Goal: Find contact information: Find contact information

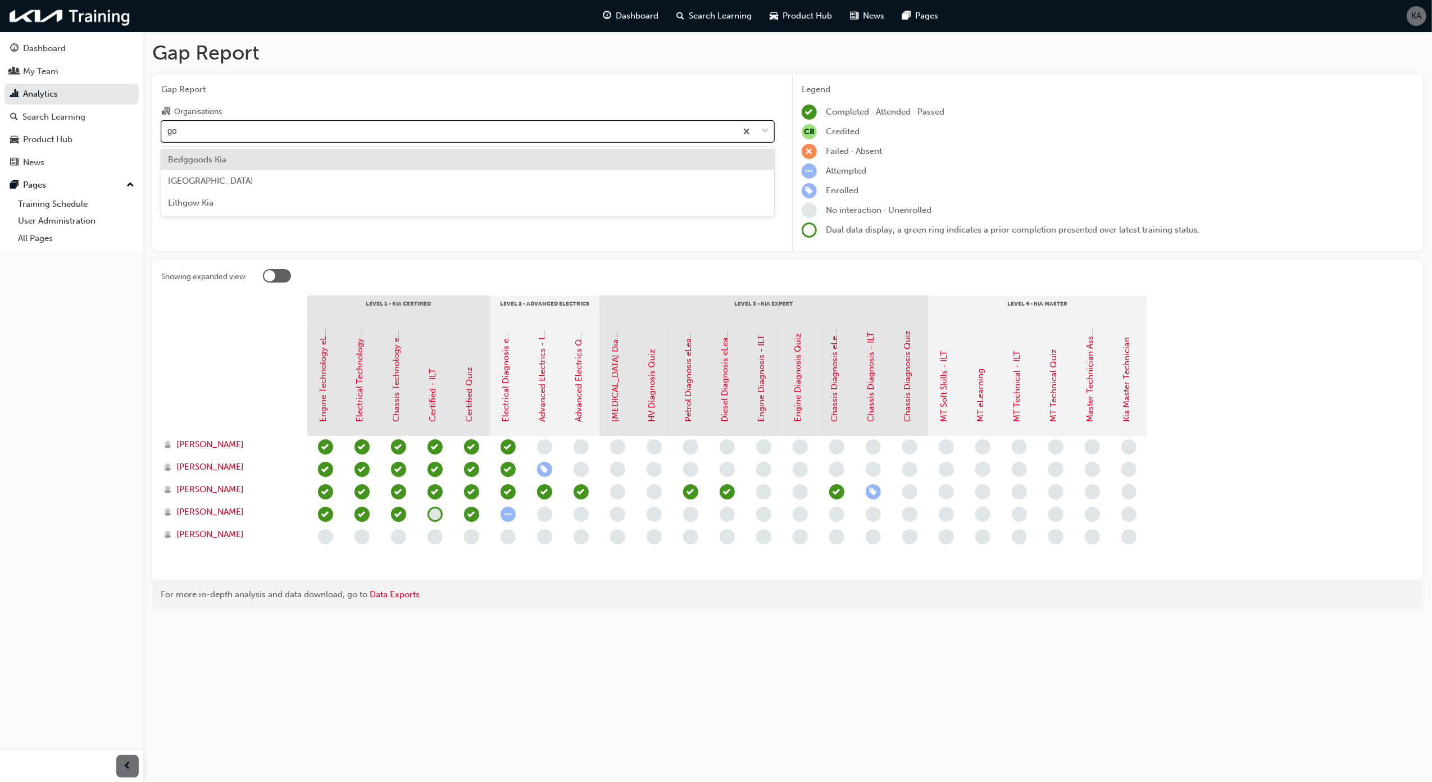
type input "gou"
click at [407, 153] on div "[GEOGRAPHIC_DATA]" at bounding box center [467, 160] width 613 height 22
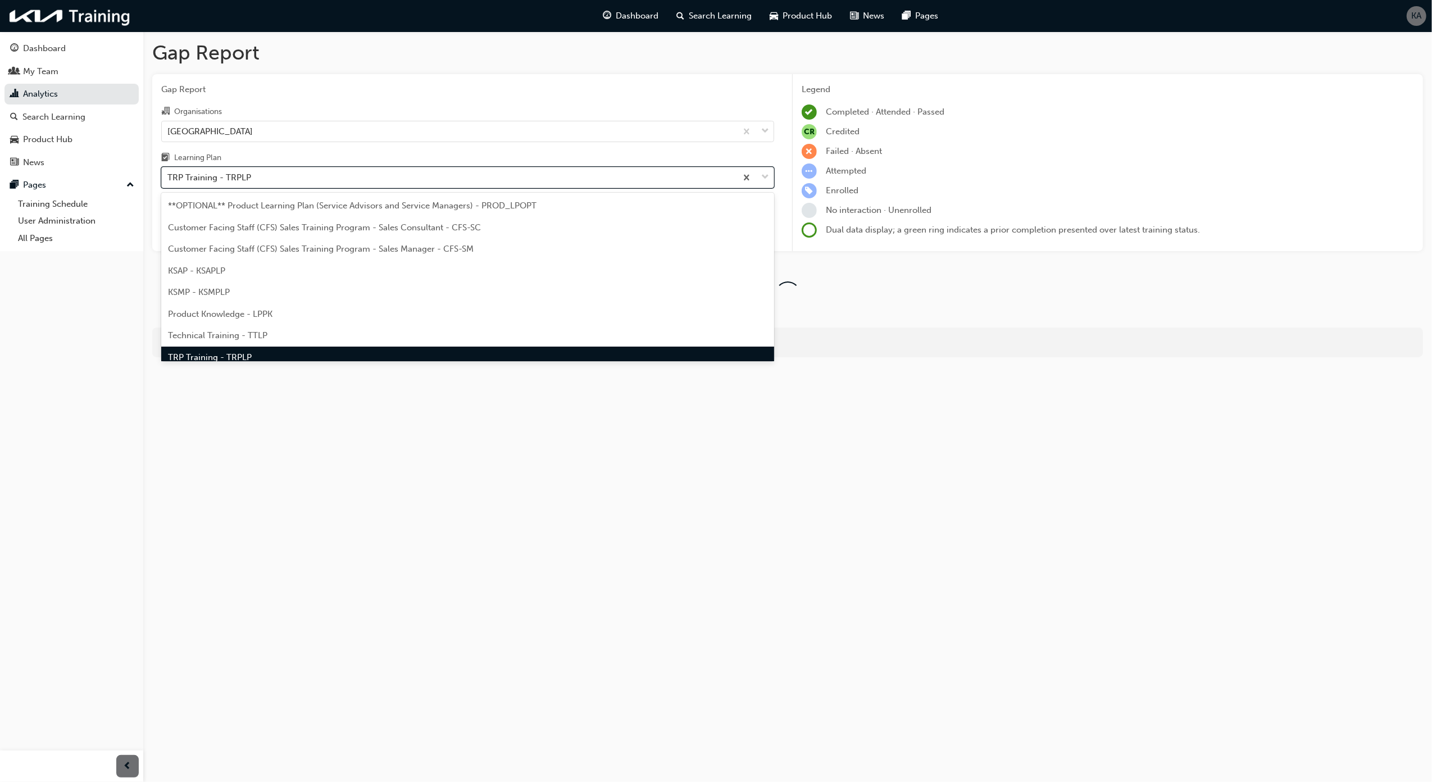
click at [382, 173] on div "TRP Training - TRPLP" at bounding box center [449, 178] width 575 height 20
click at [169, 173] on input "Learning Plan option TRP Training - TRPLP focused, 8 of 9. 9 results available.…" at bounding box center [167, 177] width 1 height 10
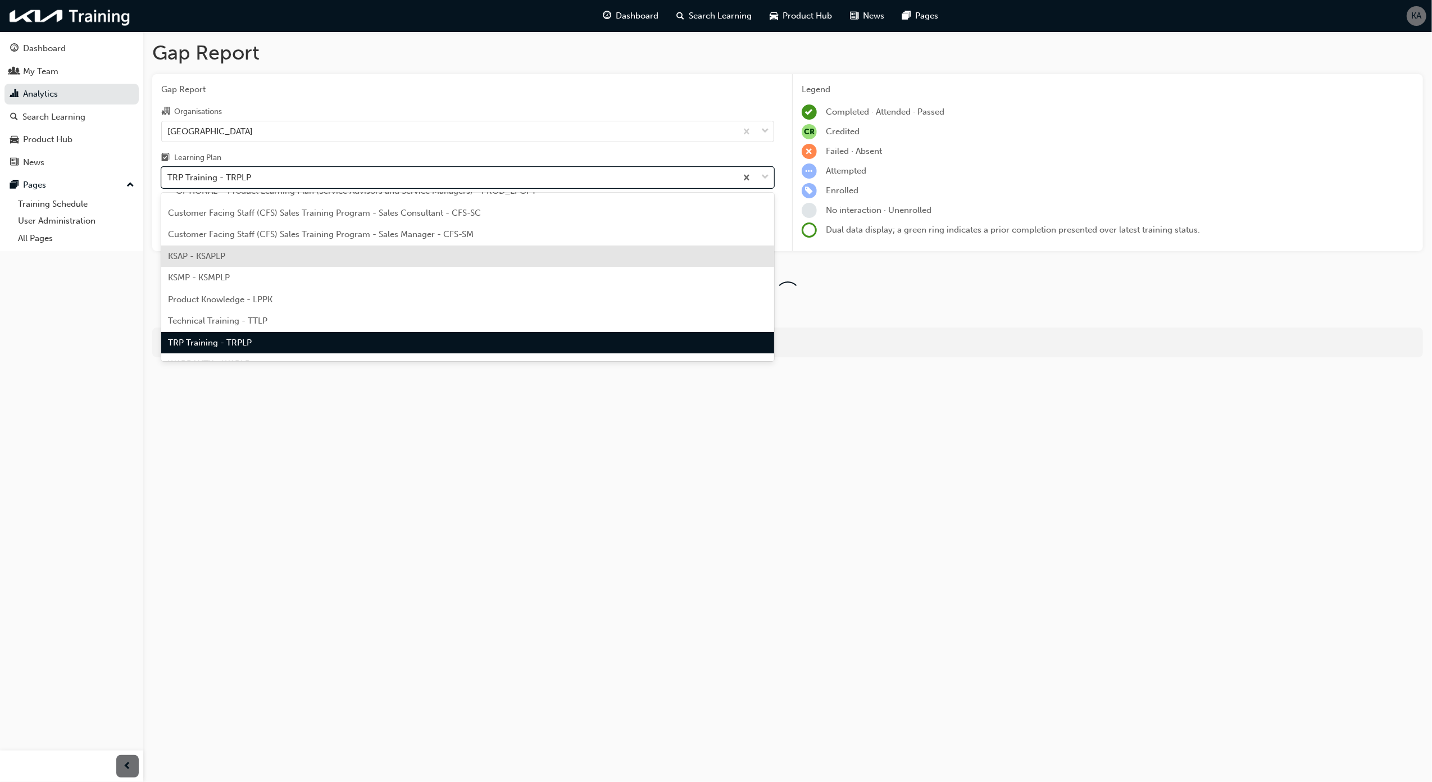
click at [313, 259] on div "KSAP - KSAPLP" at bounding box center [467, 256] width 613 height 22
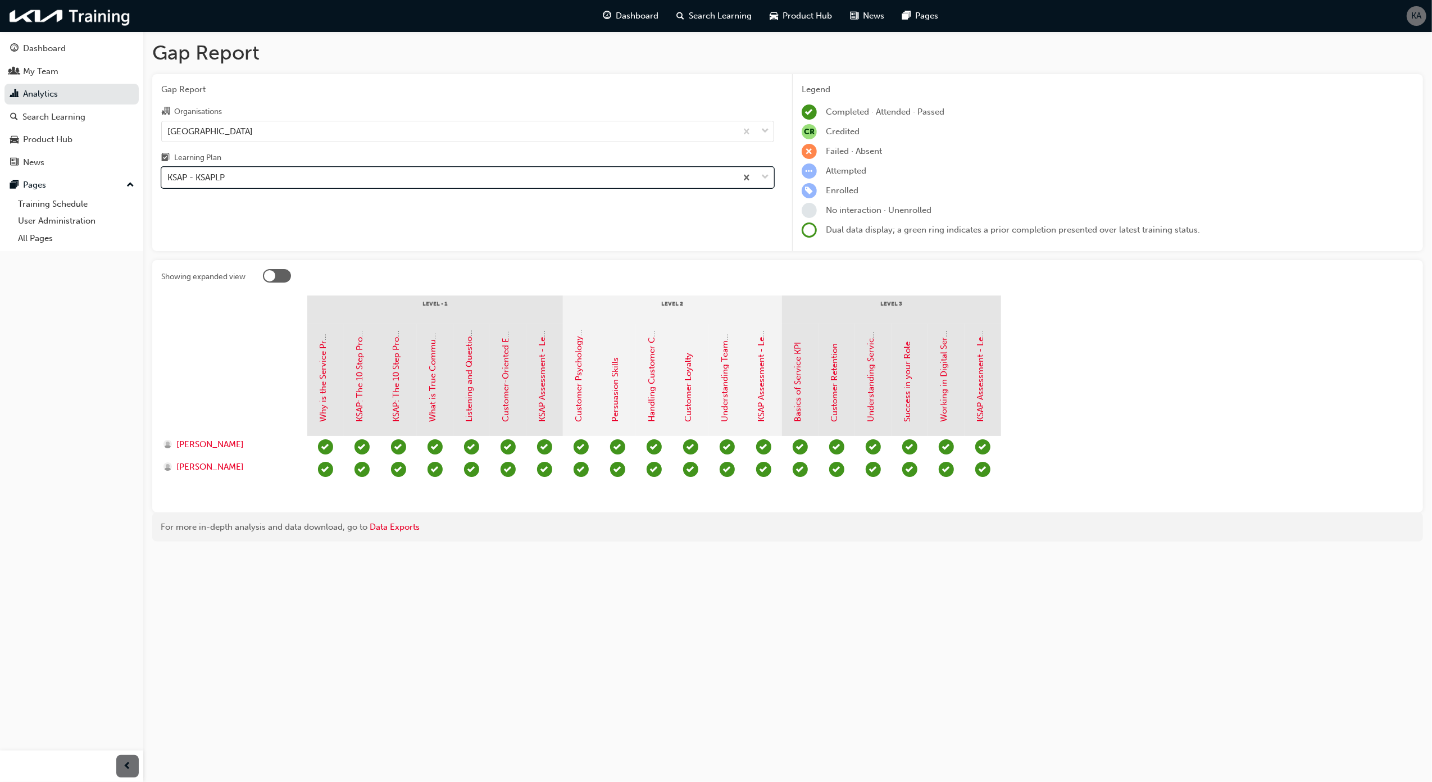
click at [330, 180] on div "KSAP - KSAPLP" at bounding box center [449, 178] width 575 height 20
click at [169, 180] on input "Learning Plan option KSAP - KSAPLP, selected. 0 results available. Select is fo…" at bounding box center [167, 177] width 1 height 10
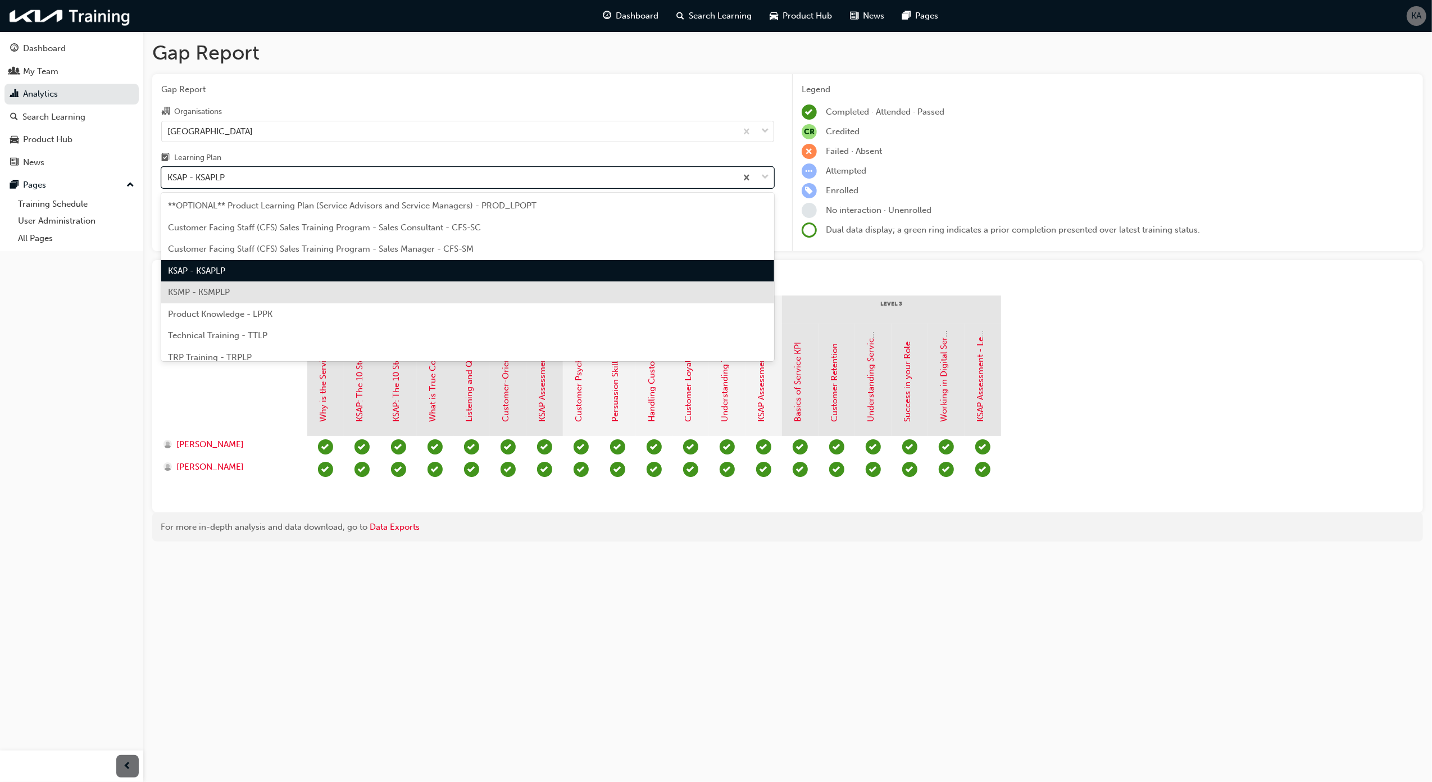
click at [301, 292] on div "KSMP - KSMPLP" at bounding box center [467, 292] width 613 height 22
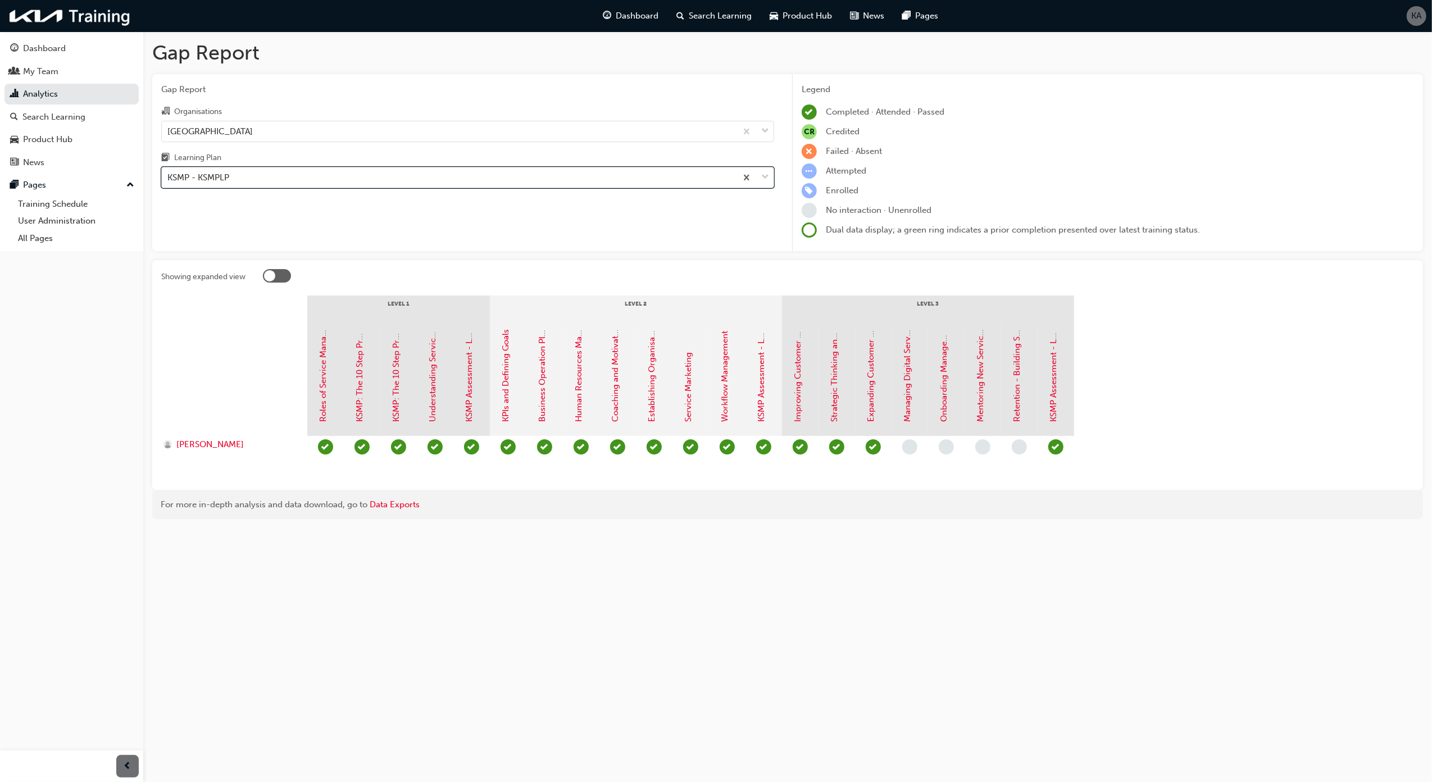
click at [424, 169] on div "KSMP - KSMPLP" at bounding box center [449, 178] width 575 height 20
click at [169, 172] on input "Learning Plan option KSMP - KSMPLP, selected. 0 results available. Select is fo…" at bounding box center [167, 177] width 1 height 10
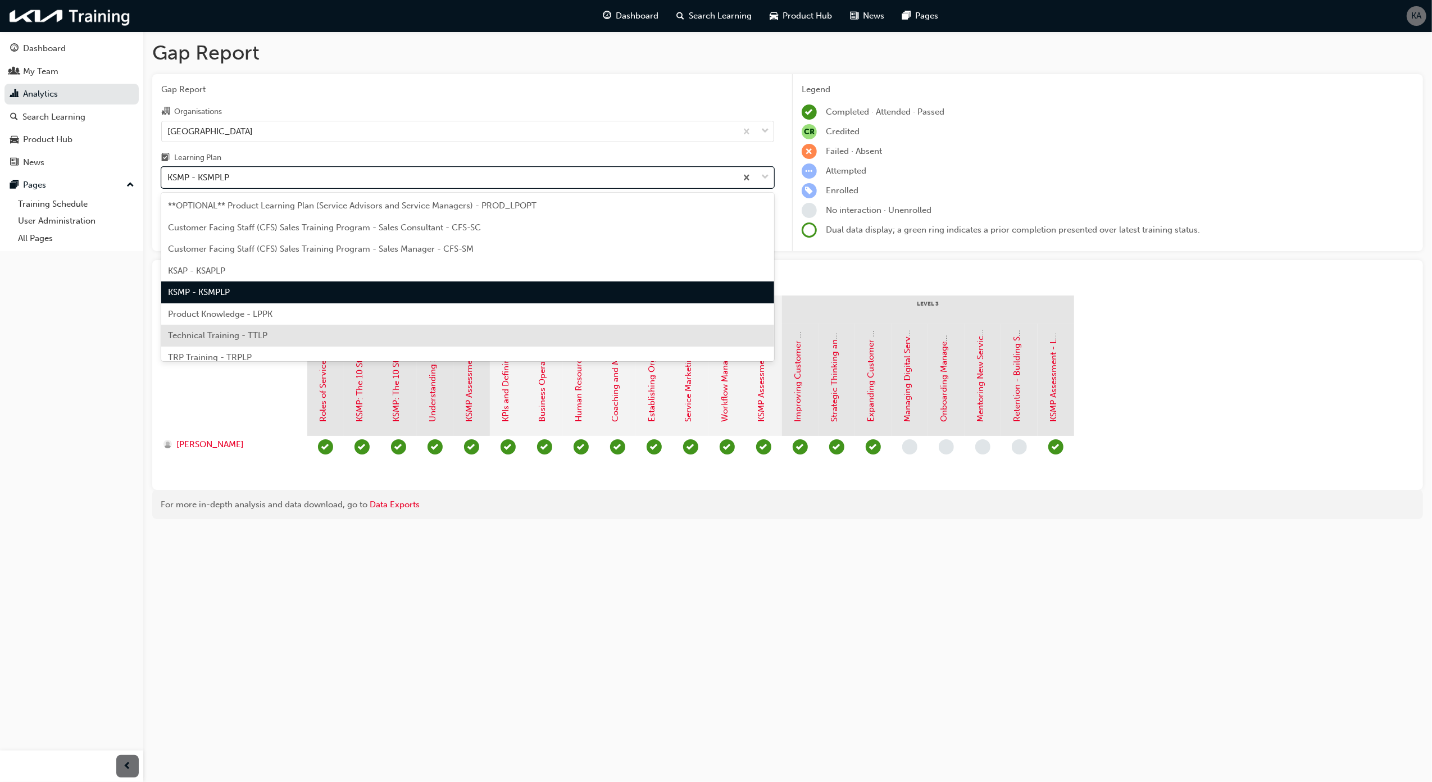
click at [331, 333] on div "Technical Training - TTLP" at bounding box center [467, 336] width 613 height 22
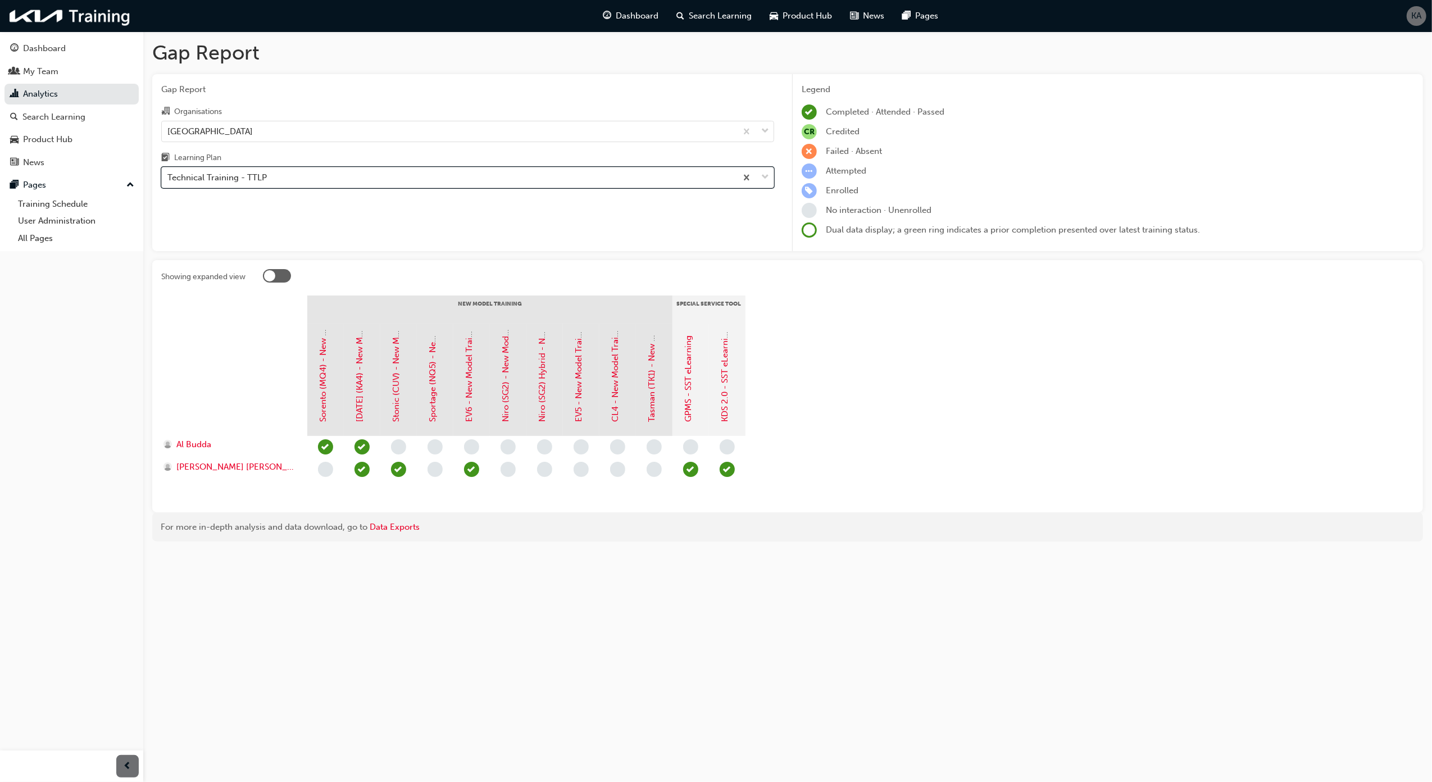
click at [322, 174] on div "Technical Training - TTLP" at bounding box center [449, 178] width 575 height 20
click at [169, 174] on input "Learning Plan option Technical Training - TTLP, selected. 0 results available. …" at bounding box center [167, 177] width 1 height 10
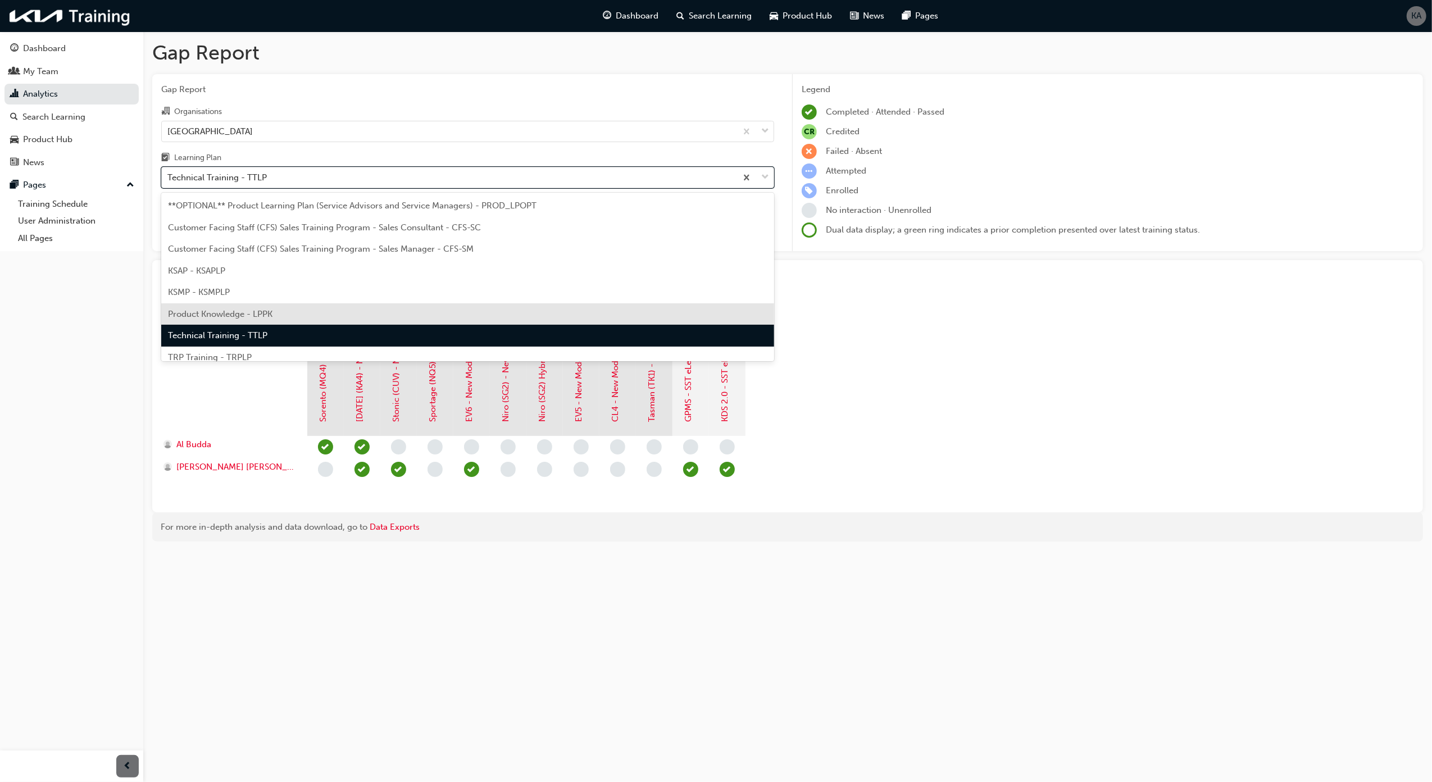
scroll to position [30, 0]
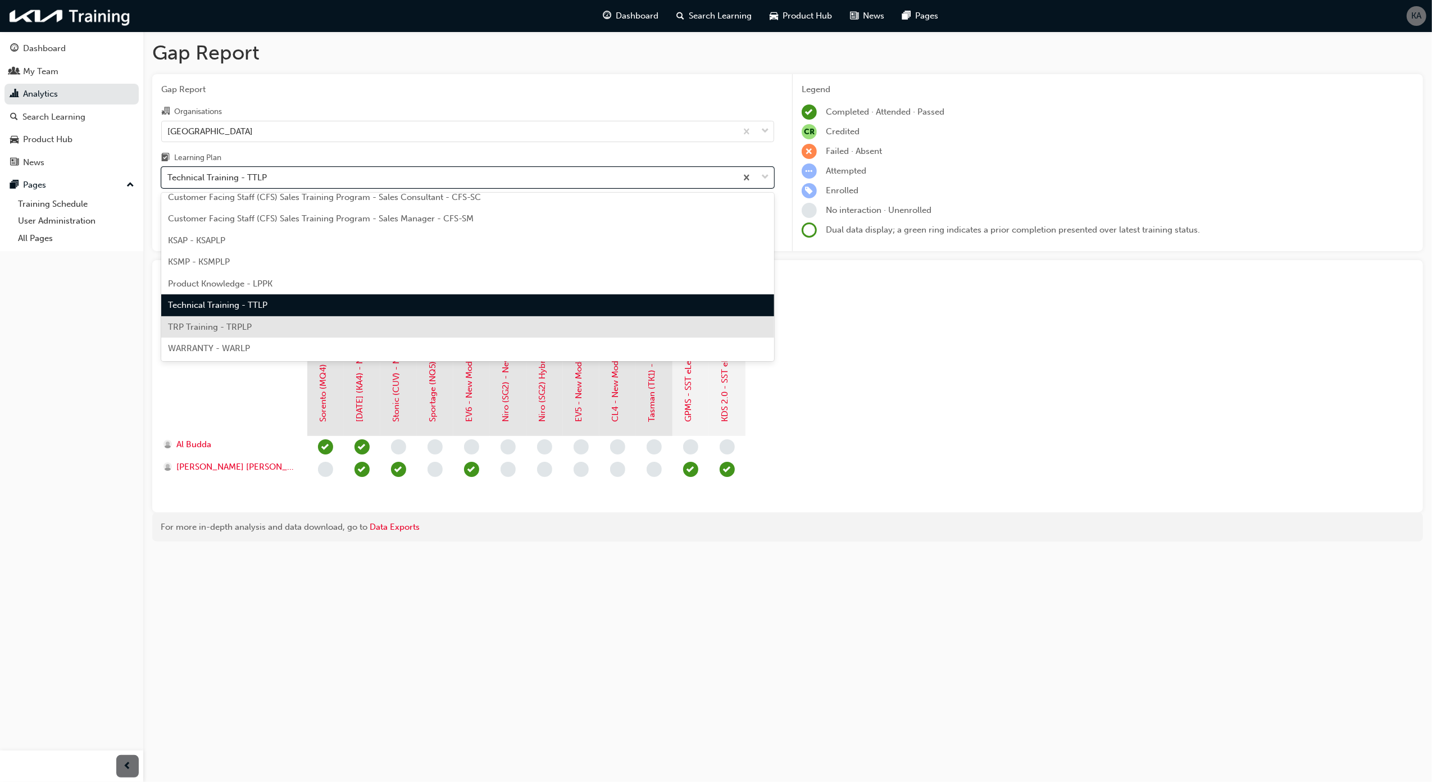
click at [247, 322] on span "TRP Training - TRPLP" at bounding box center [210, 327] width 84 height 10
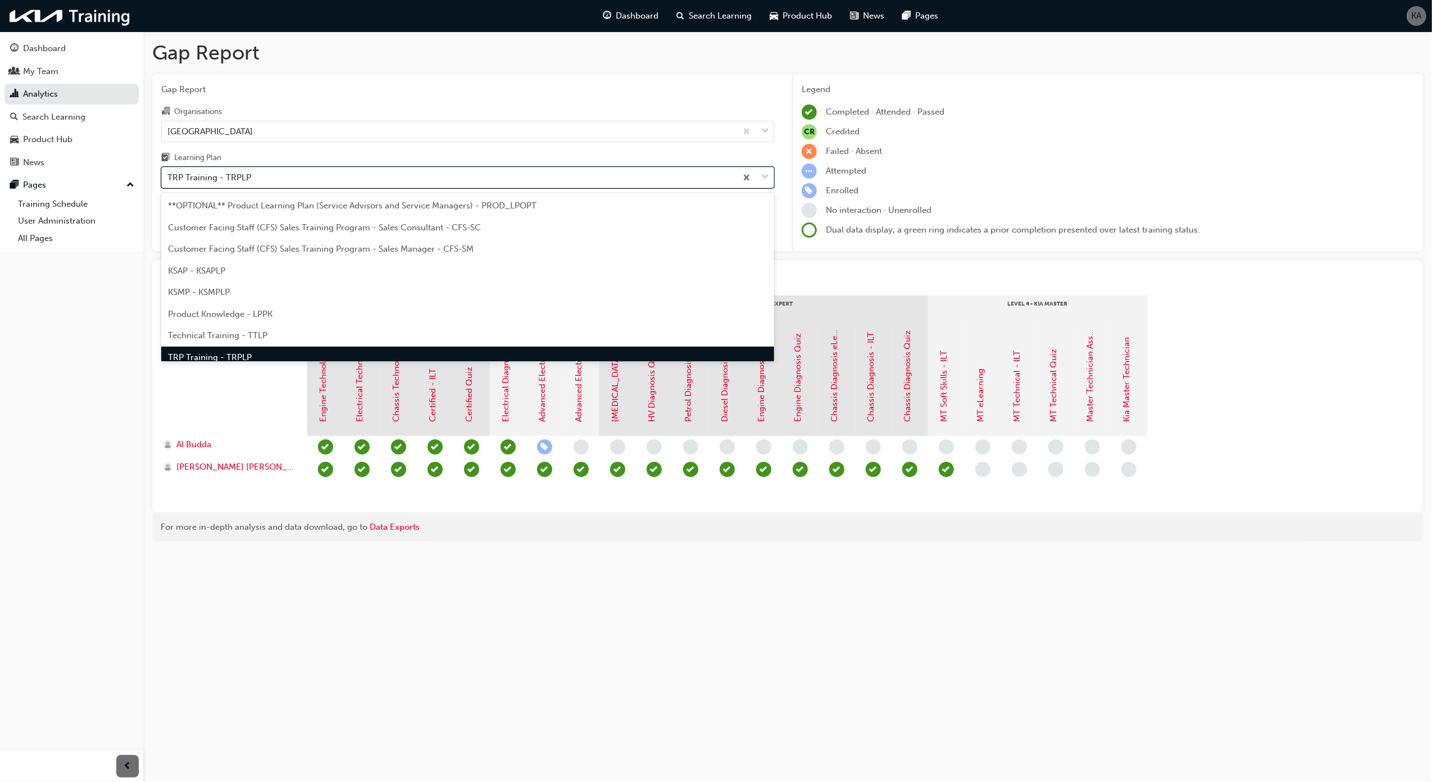
click at [407, 171] on div "TRP Training - TRPLP" at bounding box center [449, 178] width 575 height 20
click at [169, 172] on input "Learning Plan option TRP Training - TRPLP, selected. option TRP Training - TRPL…" at bounding box center [167, 177] width 1 height 10
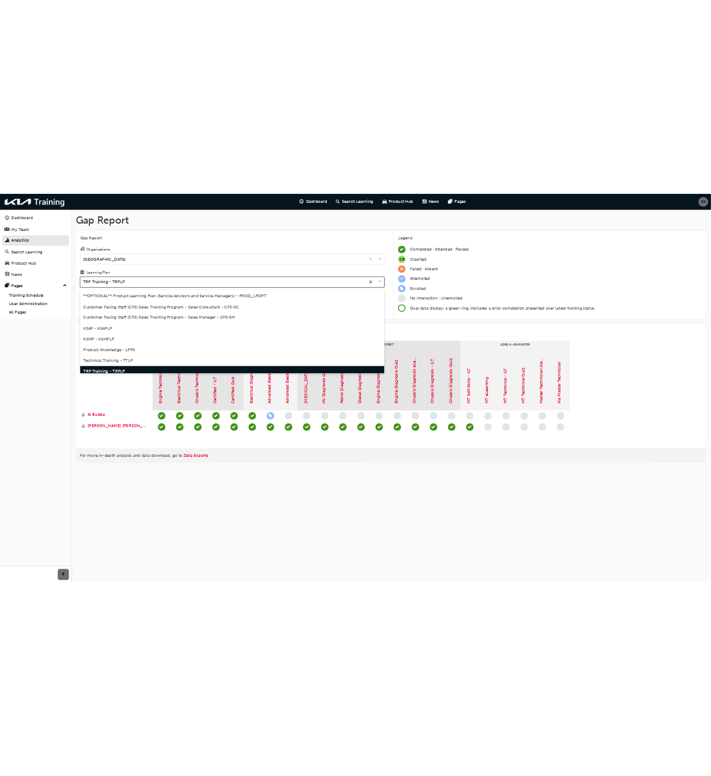
scroll to position [15, 0]
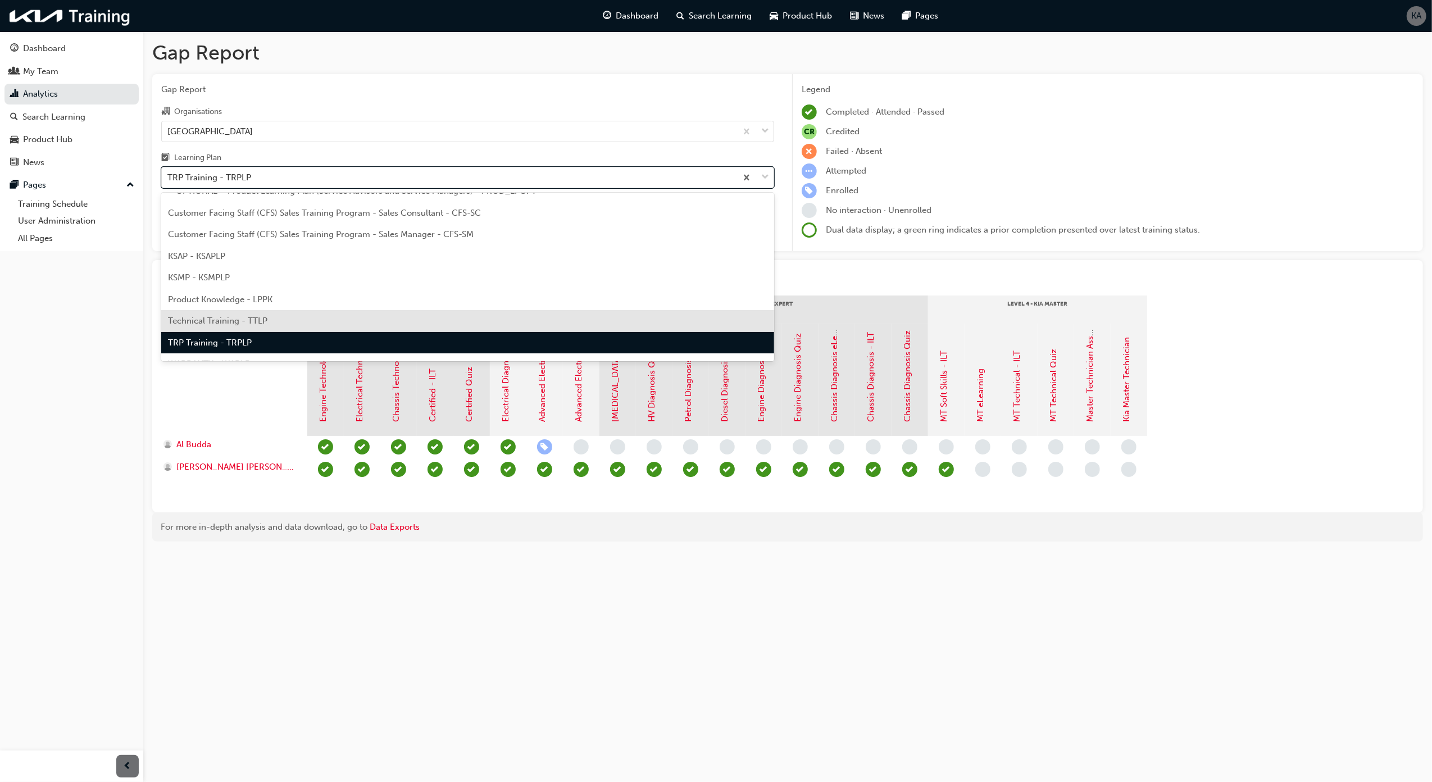
click at [290, 327] on div "Technical Training - TTLP" at bounding box center [467, 321] width 613 height 22
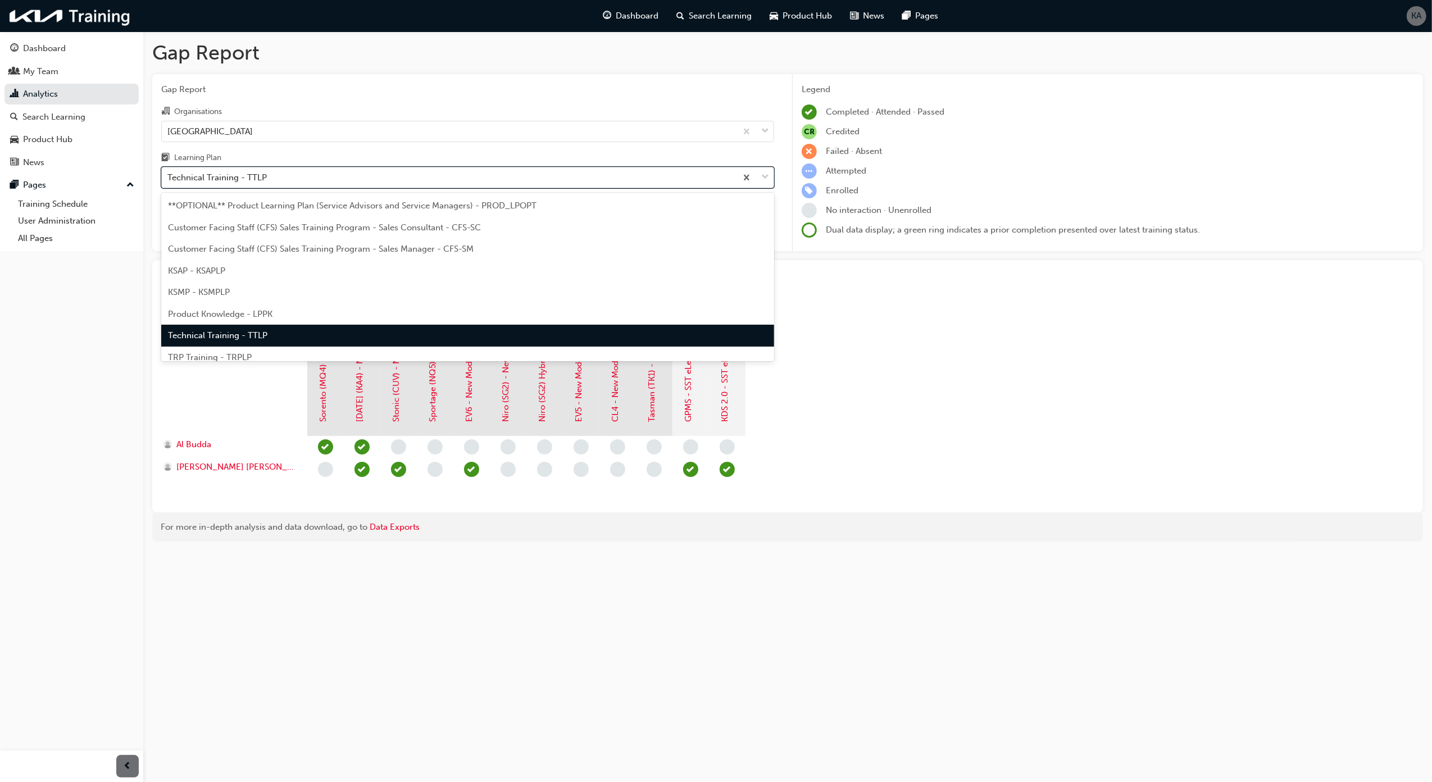
click at [299, 174] on div "Technical Training - TTLP" at bounding box center [449, 178] width 575 height 20
click at [169, 174] on input "Learning Plan option Technical Training - TTLP, selected. option Technical Trai…" at bounding box center [167, 177] width 1 height 10
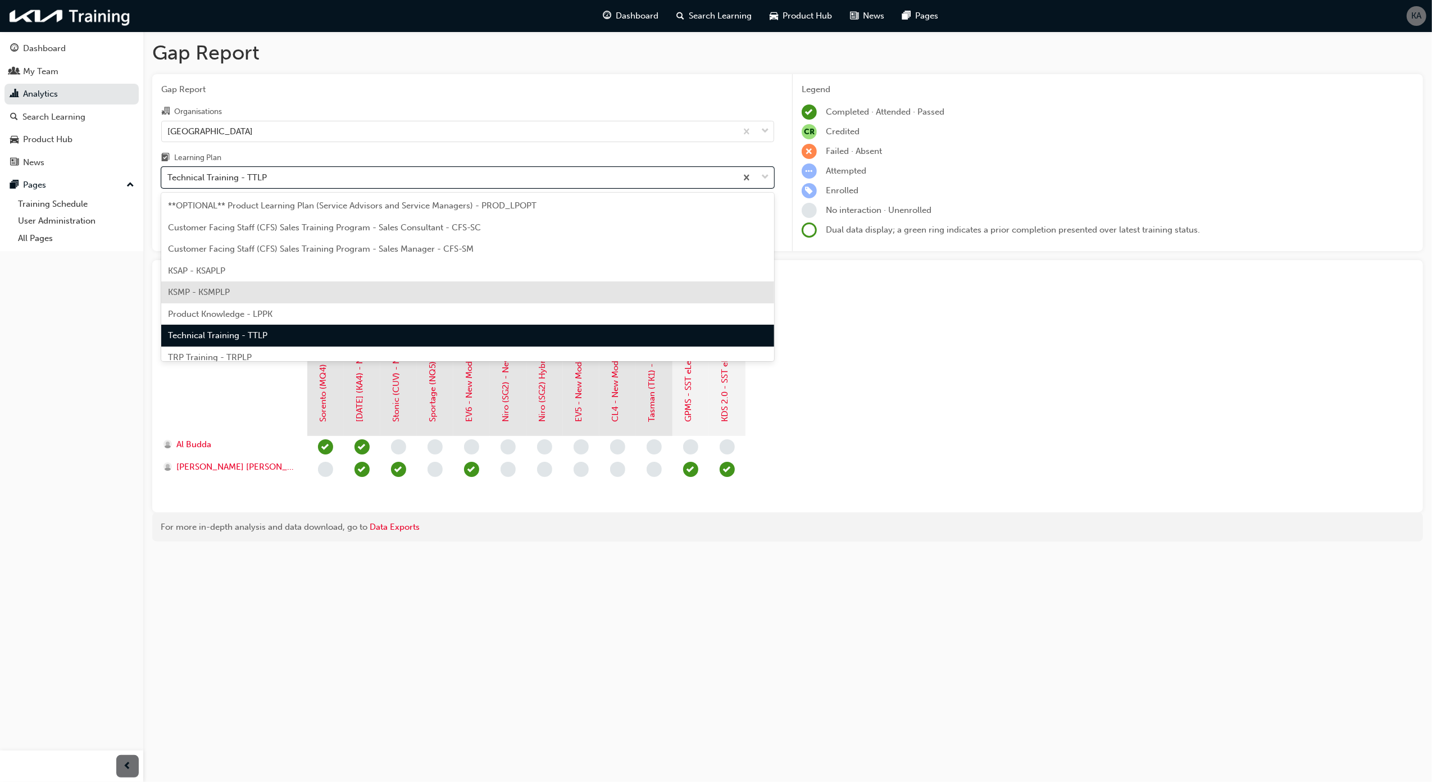
click at [276, 283] on div "KSMP - KSMPLP" at bounding box center [467, 292] width 613 height 22
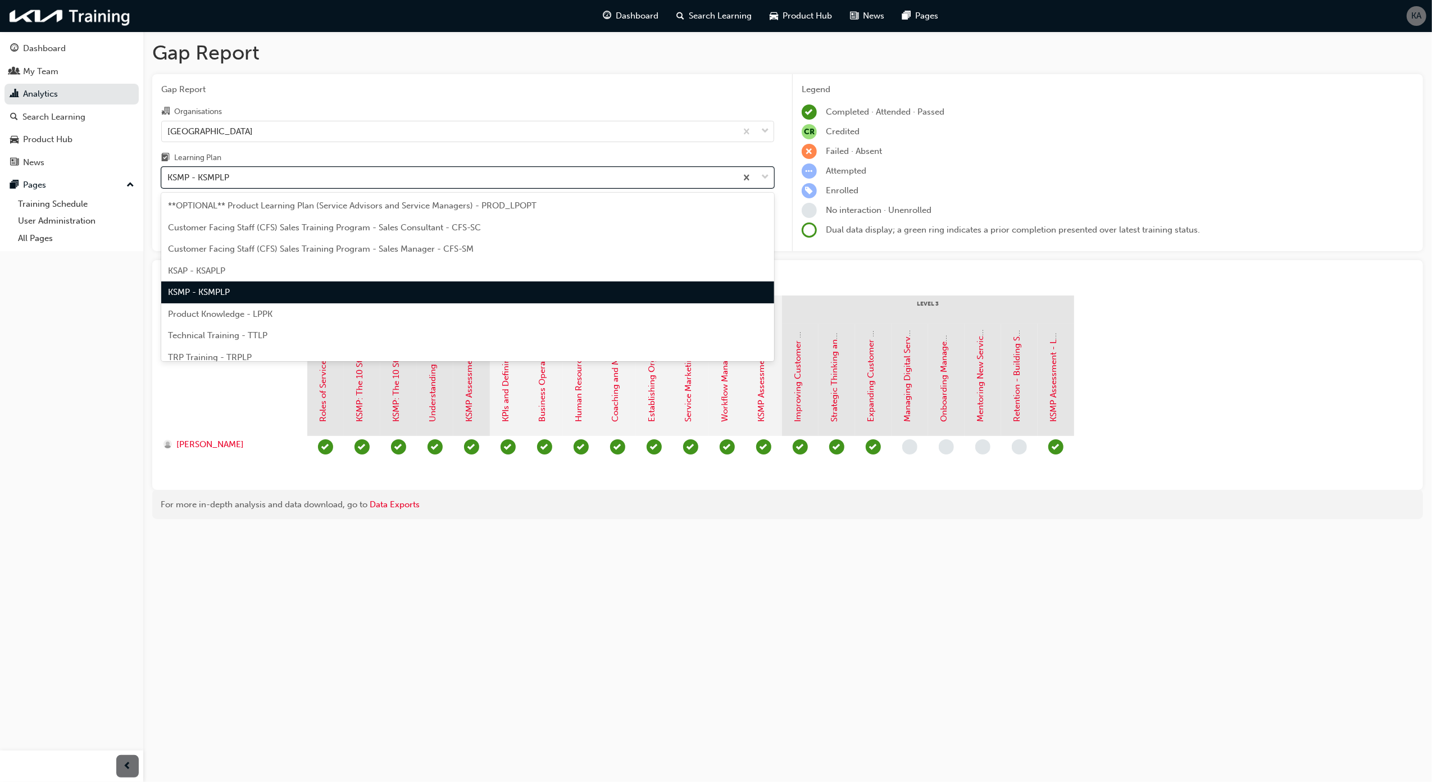
click at [302, 174] on div "KSMP - KSMPLP" at bounding box center [449, 178] width 575 height 20
click at [169, 174] on input "Learning Plan option KSMP - KSMPLP, selected. option KSMP - KSMPLP focused, 5 o…" at bounding box center [167, 177] width 1 height 10
click at [279, 255] on div "Customer Facing Staff (CFS) Sales Training Program - Sales Manager - CFS-SM" at bounding box center [467, 249] width 613 height 22
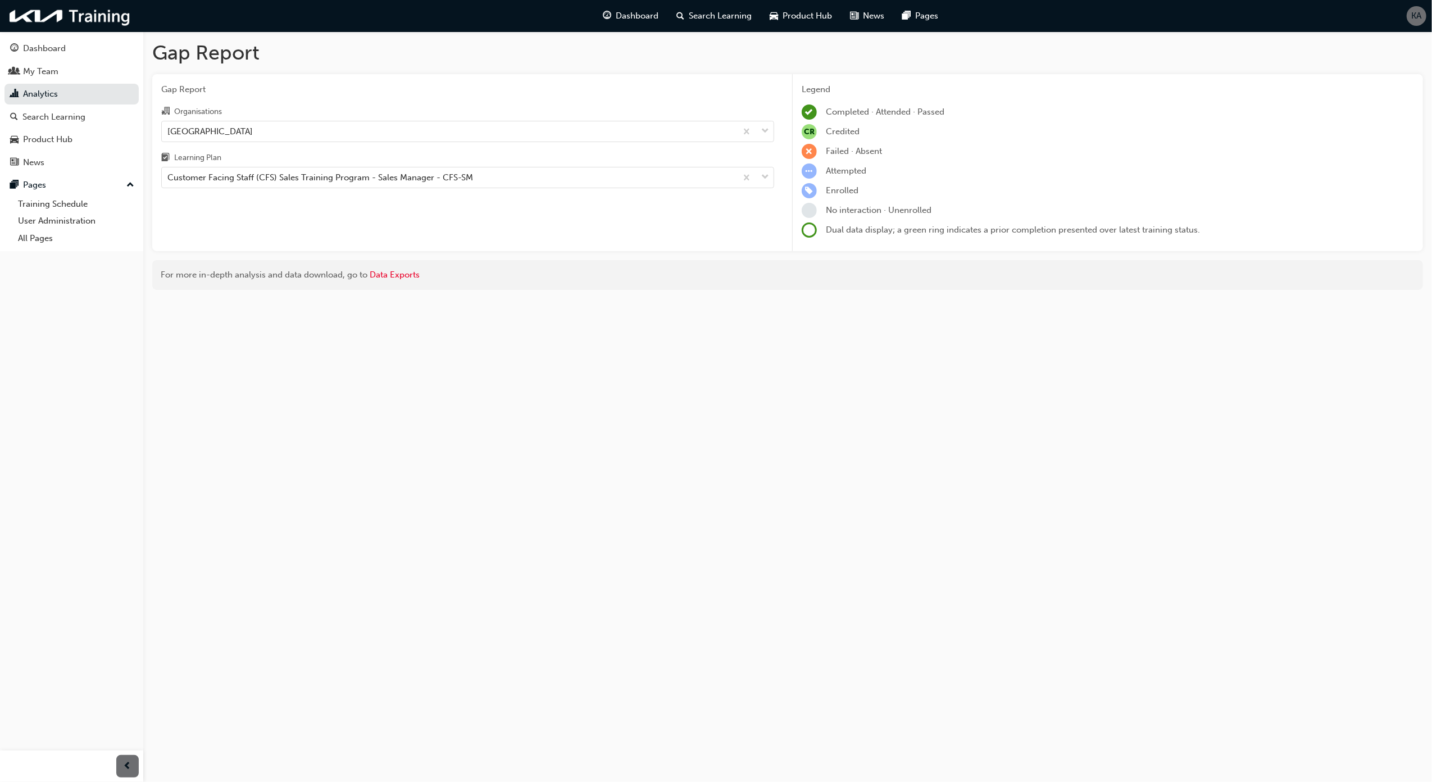
click at [273, 270] on div "For more in-depth analysis and data download, go to Data Exports" at bounding box center [788, 275] width 1254 height 13
click at [297, 176] on div "Customer Facing Staff (CFS) Sales Training Program - Sales Manager - CFS-SM" at bounding box center [320, 177] width 306 height 13
click at [169, 176] on input "Learning Plan Customer Facing Staff (CFS) Sales Training Program - Sales Manage…" at bounding box center [167, 177] width 1 height 10
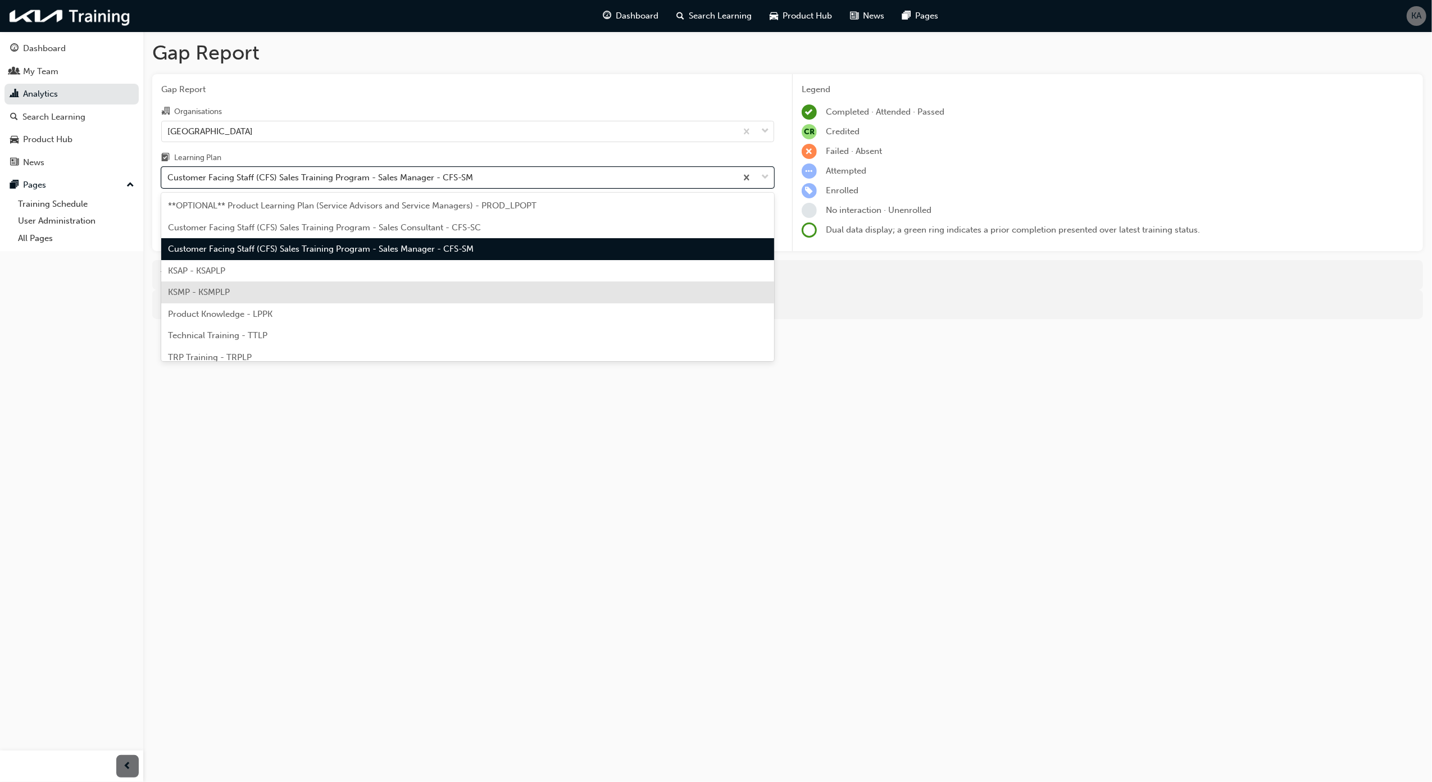
click at [252, 283] on div "KSMP - KSMPLP" at bounding box center [467, 292] width 613 height 22
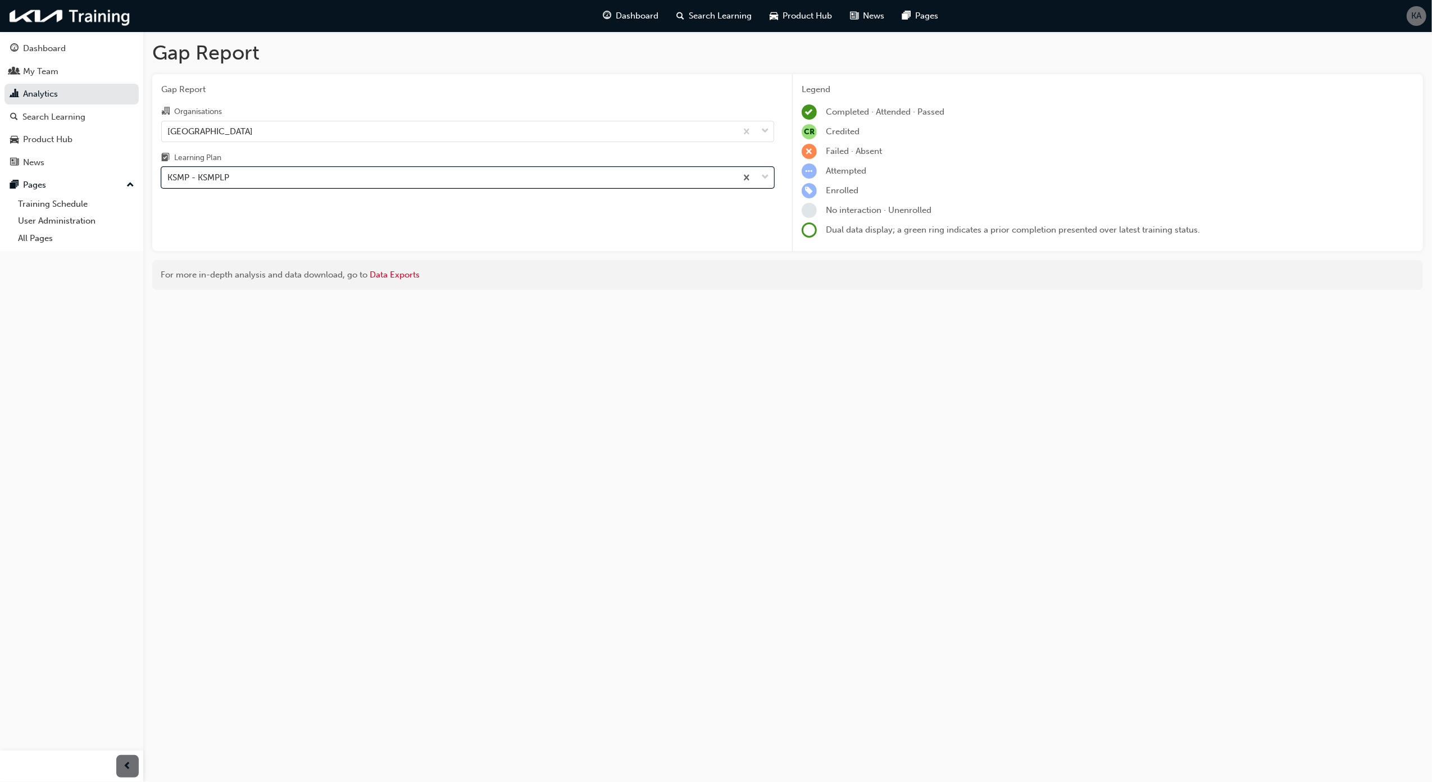
click at [288, 176] on div "KSMP - KSMPLP" at bounding box center [449, 178] width 575 height 20
click at [169, 176] on input "Learning Plan option KSMP - KSMPLP, selected. 0 results available. Select is fo…" at bounding box center [167, 177] width 1 height 10
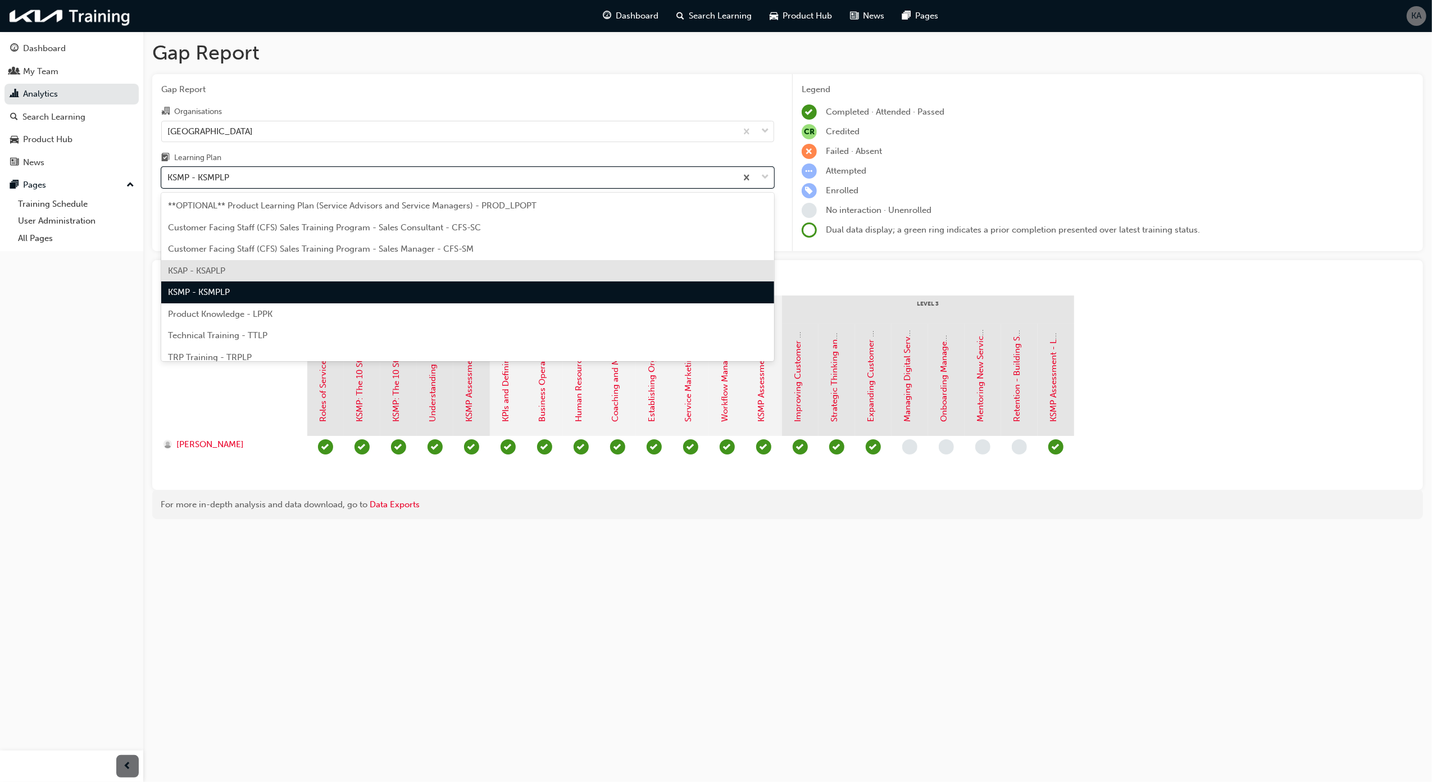
click at [243, 272] on div "KSAP - KSAPLP" at bounding box center [467, 271] width 613 height 22
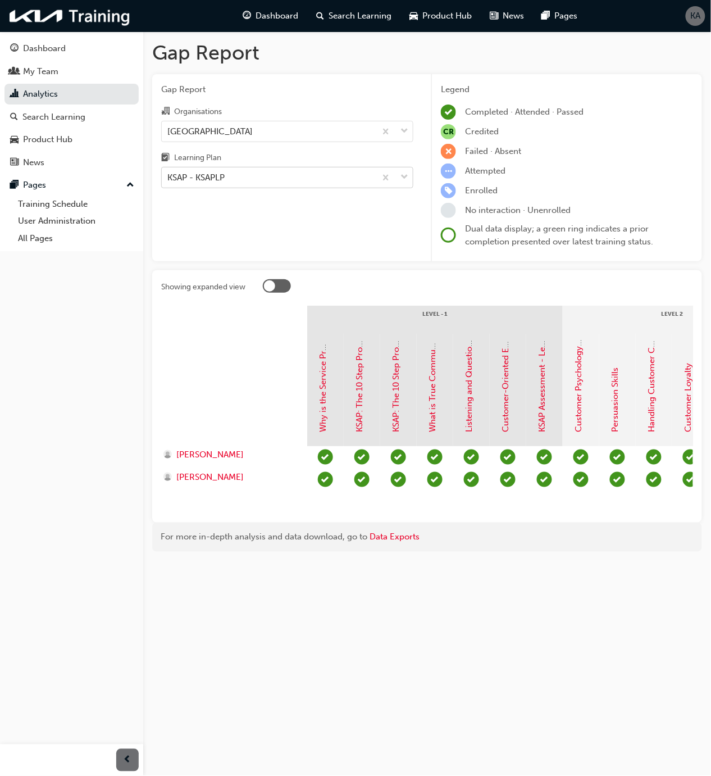
drag, startPoint x: 282, startPoint y: 167, endPoint x: 284, endPoint y: 175, distance: 8.0
click at [282, 168] on div "KSAP - KSAPLP" at bounding box center [269, 178] width 214 height 20
click at [169, 172] on input "Learning Plan KSAP - KSAPLP" at bounding box center [167, 177] width 1 height 10
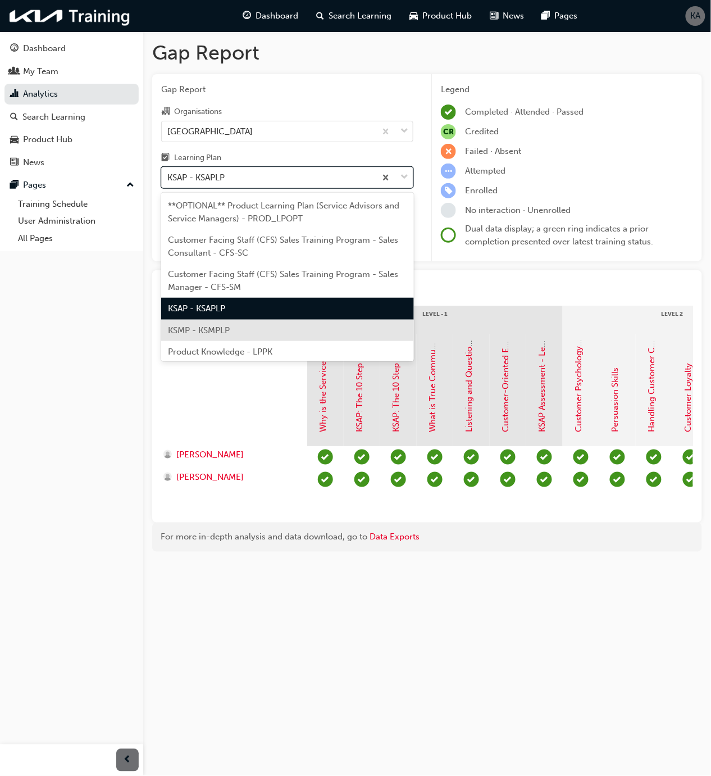
scroll to position [69, 0]
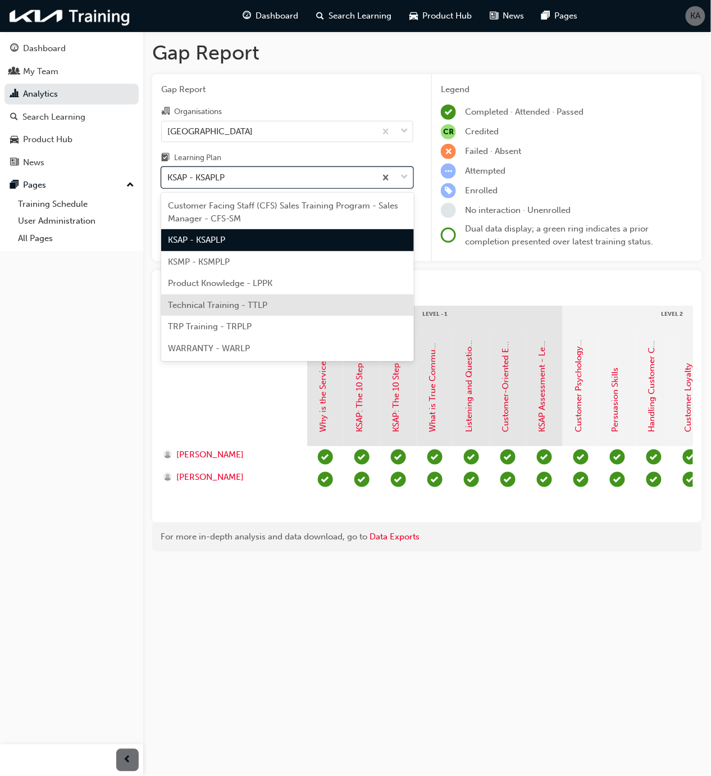
click at [258, 306] on span "Technical Training - TTLP" at bounding box center [217, 305] width 99 height 10
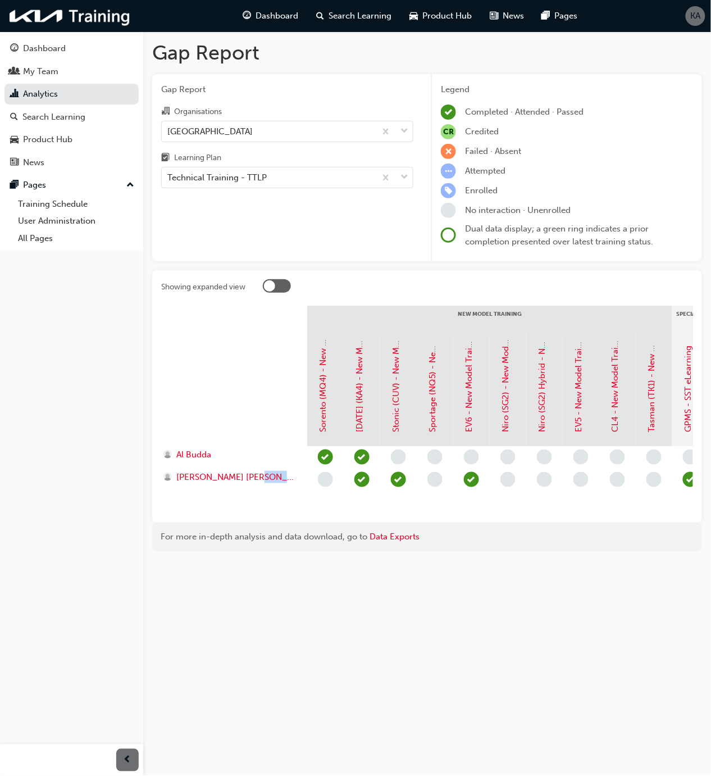
drag, startPoint x: 288, startPoint y: 513, endPoint x: 425, endPoint y: 520, distance: 137.3
click at [425, 513] on section "New Model Training Special Service Tool Sorento (MQ4) - New Model Training - eL…" at bounding box center [427, 410] width 532 height 208
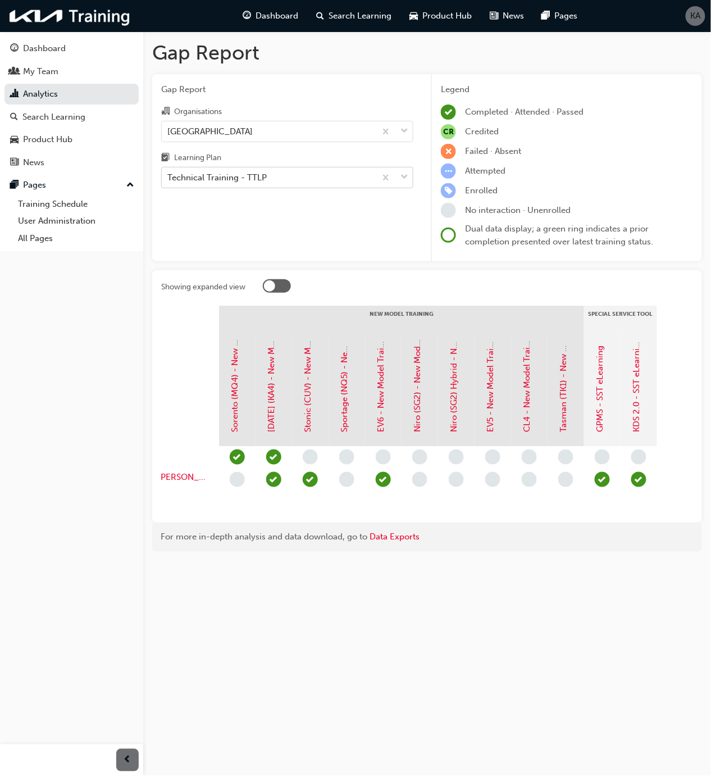
click at [261, 182] on div "Technical Training - TTLP" at bounding box center [216, 177] width 99 height 13
click at [169, 182] on input "Learning Plan Technical Training - TTLP" at bounding box center [167, 177] width 1 height 10
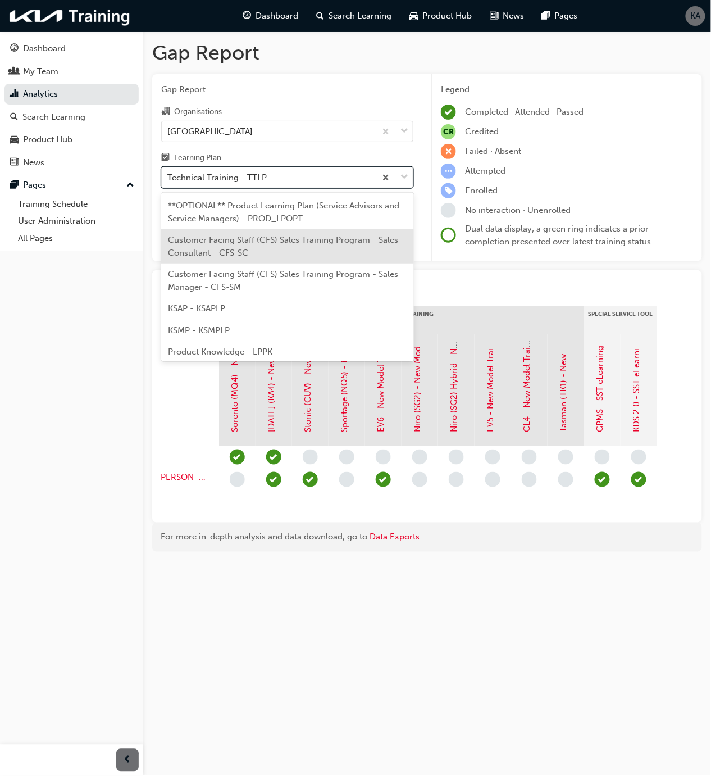
scroll to position [30, 0]
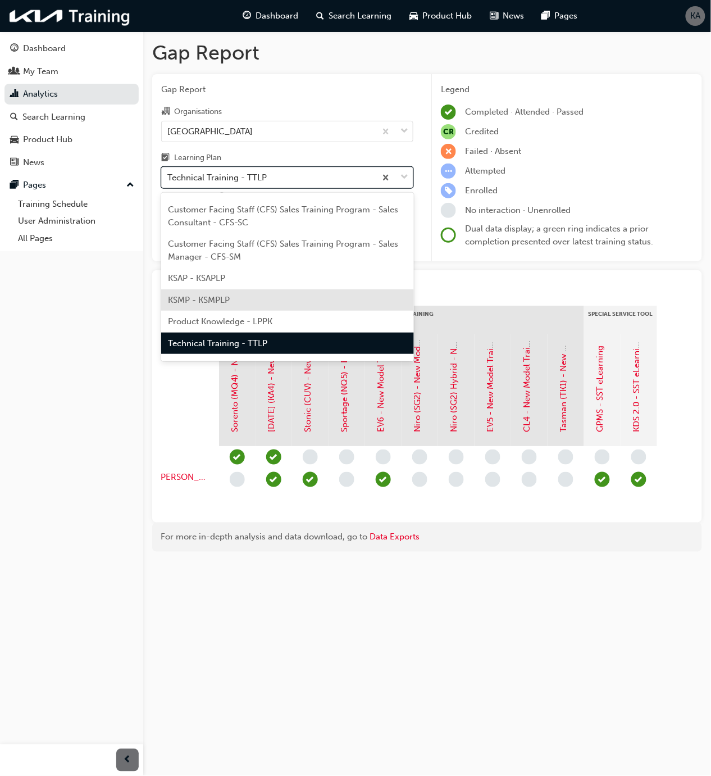
click at [270, 295] on div "KSMP - KSMPLP" at bounding box center [287, 300] width 253 height 22
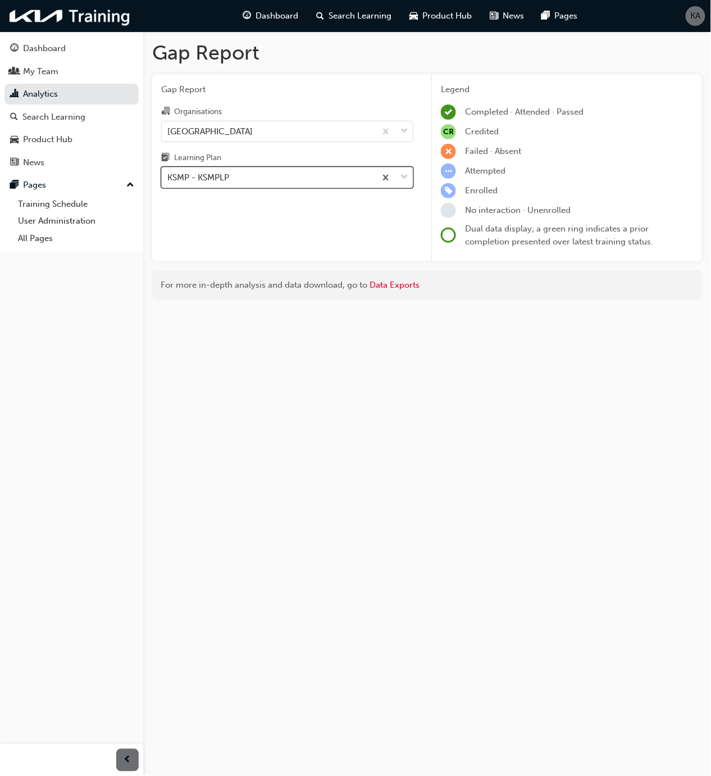
click at [273, 170] on div "KSMP - KSMPLP" at bounding box center [269, 178] width 214 height 20
click at [169, 172] on input "Learning Plan option KSMP - KSMPLP, selected. 0 results available. Select is fo…" at bounding box center [167, 177] width 1 height 10
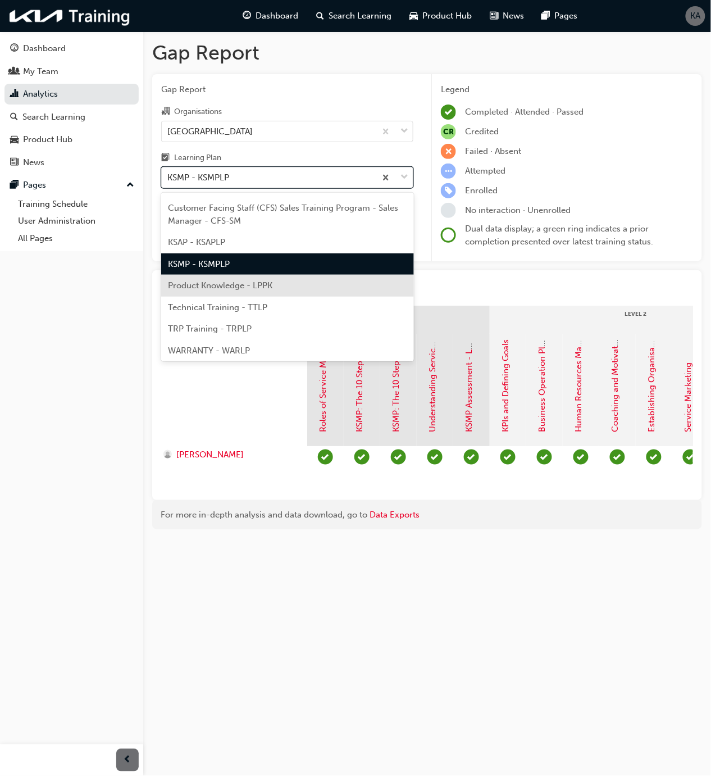
scroll to position [69, 0]
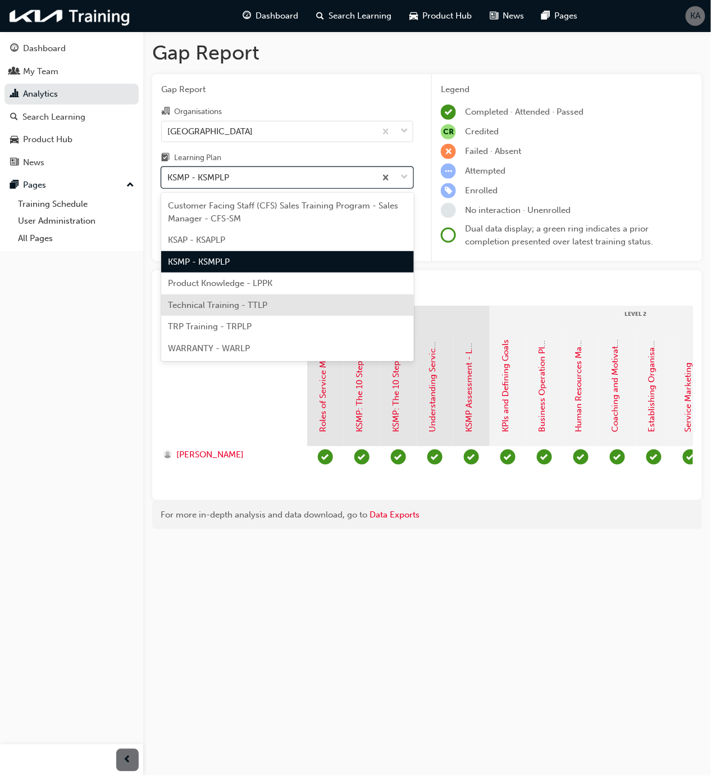
click at [364, 306] on div "Technical Training - TTLP" at bounding box center [287, 305] width 253 height 22
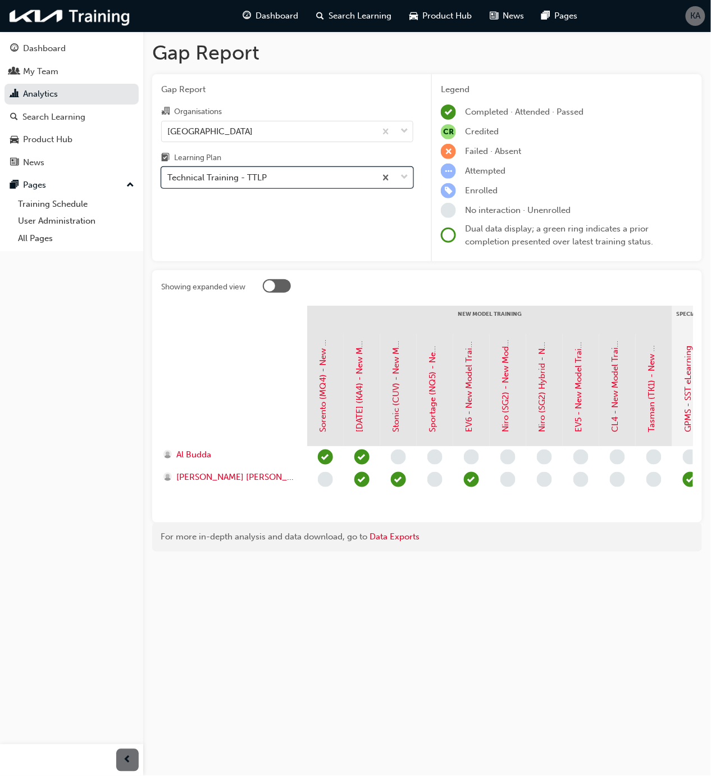
click at [297, 162] on div "Learning Plan" at bounding box center [287, 159] width 252 height 16
click at [169, 172] on input "Learning Plan option Technical Training - TTLP, selected. 0 results available. …" at bounding box center [167, 177] width 1 height 10
click at [269, 163] on div "Learning Plan" at bounding box center [287, 159] width 252 height 16
click at [169, 172] on input "Learning Plan Technical Training - TTLP" at bounding box center [167, 177] width 1 height 10
click at [262, 173] on div "Technical Training - TTLP" at bounding box center [216, 177] width 99 height 13
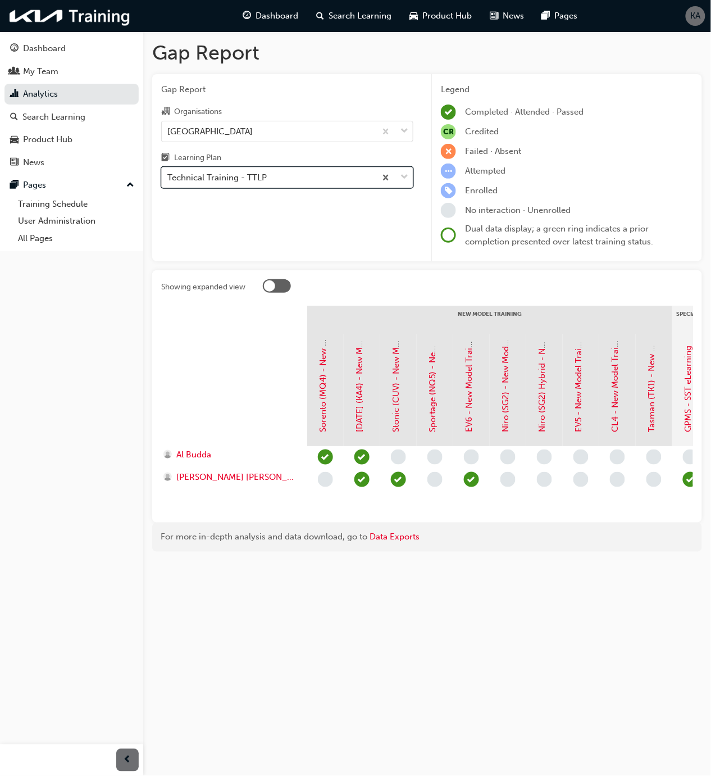
click at [169, 173] on input "Learning Plan option Technical Training - TTLP, selected. 0 results available. …" at bounding box center [167, 177] width 1 height 10
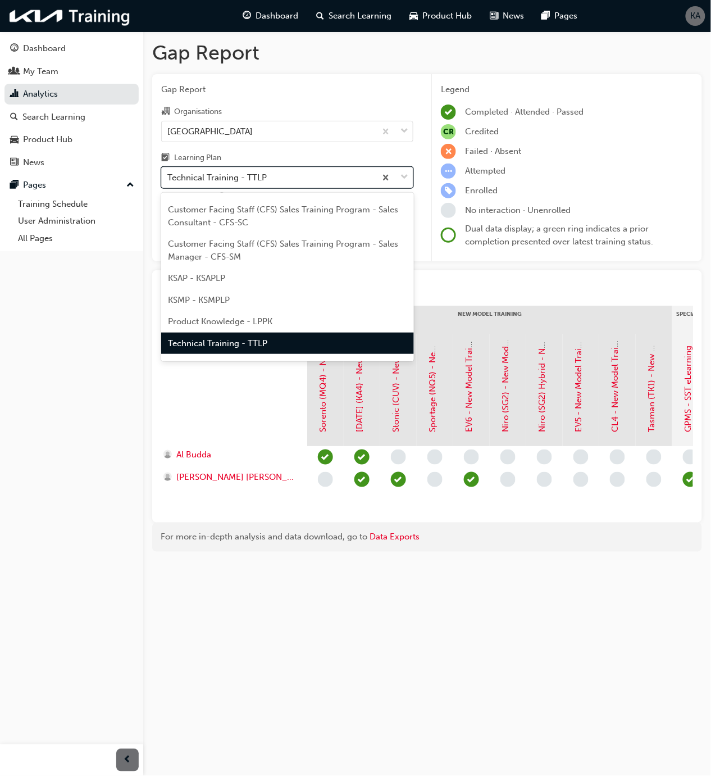
scroll to position [69, 0]
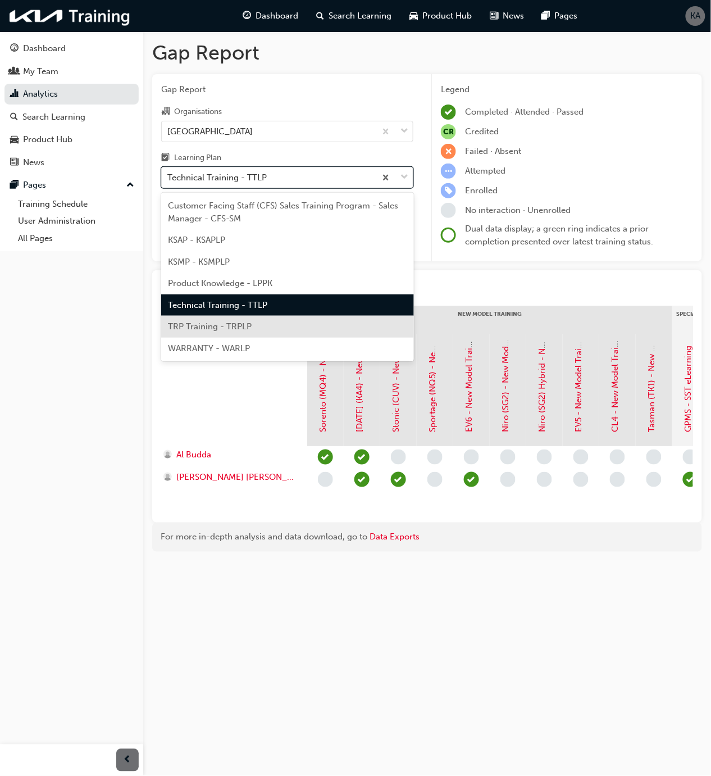
click at [225, 330] on span "TRP Training - TRPLP" at bounding box center [210, 326] width 84 height 10
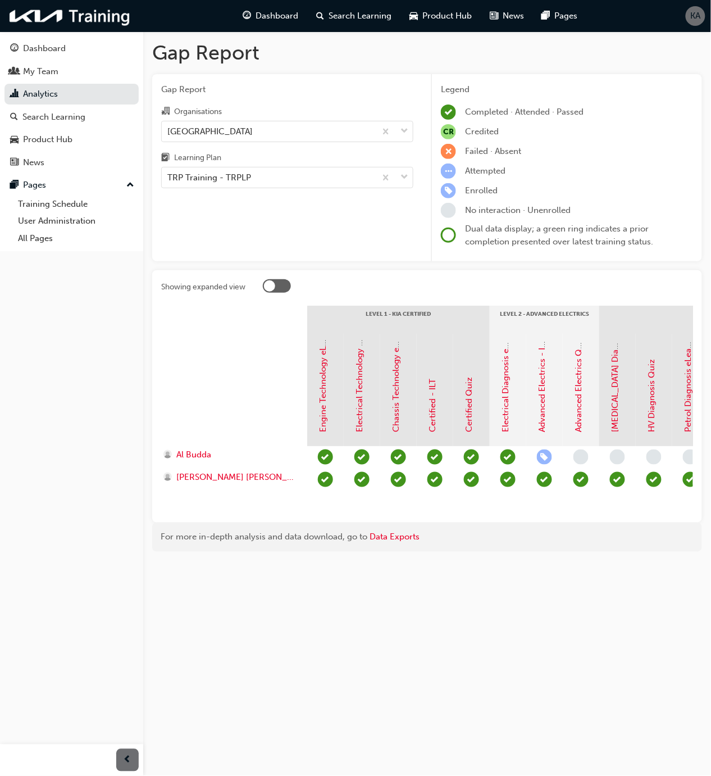
drag, startPoint x: 352, startPoint y: 512, endPoint x: 445, endPoint y: 500, distance: 94.1
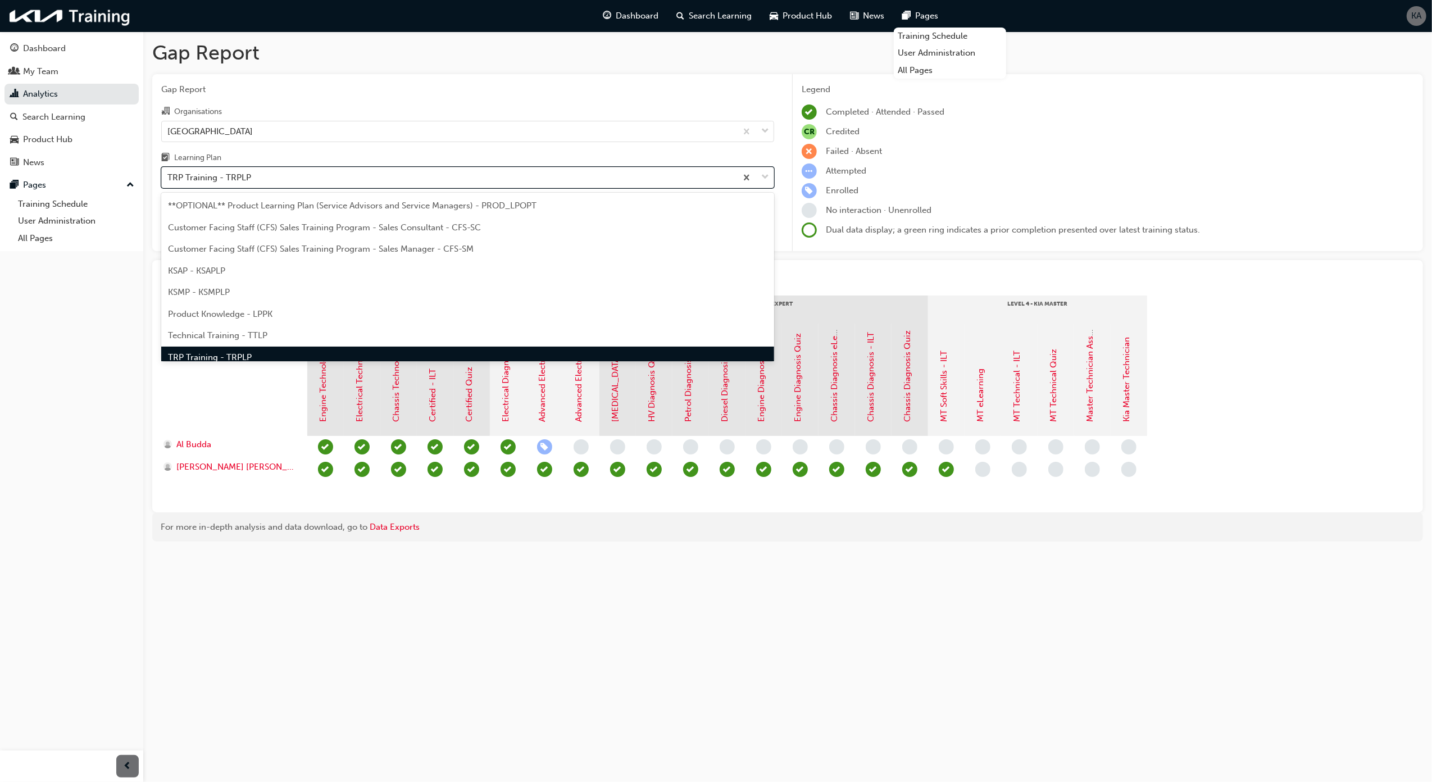
click at [484, 179] on div "TRP Training - TRPLP" at bounding box center [449, 178] width 575 height 20
click at [169, 179] on input "Learning Plan option TRP Training - TRPLP, selected. option TRP Training - TRPL…" at bounding box center [167, 177] width 1 height 10
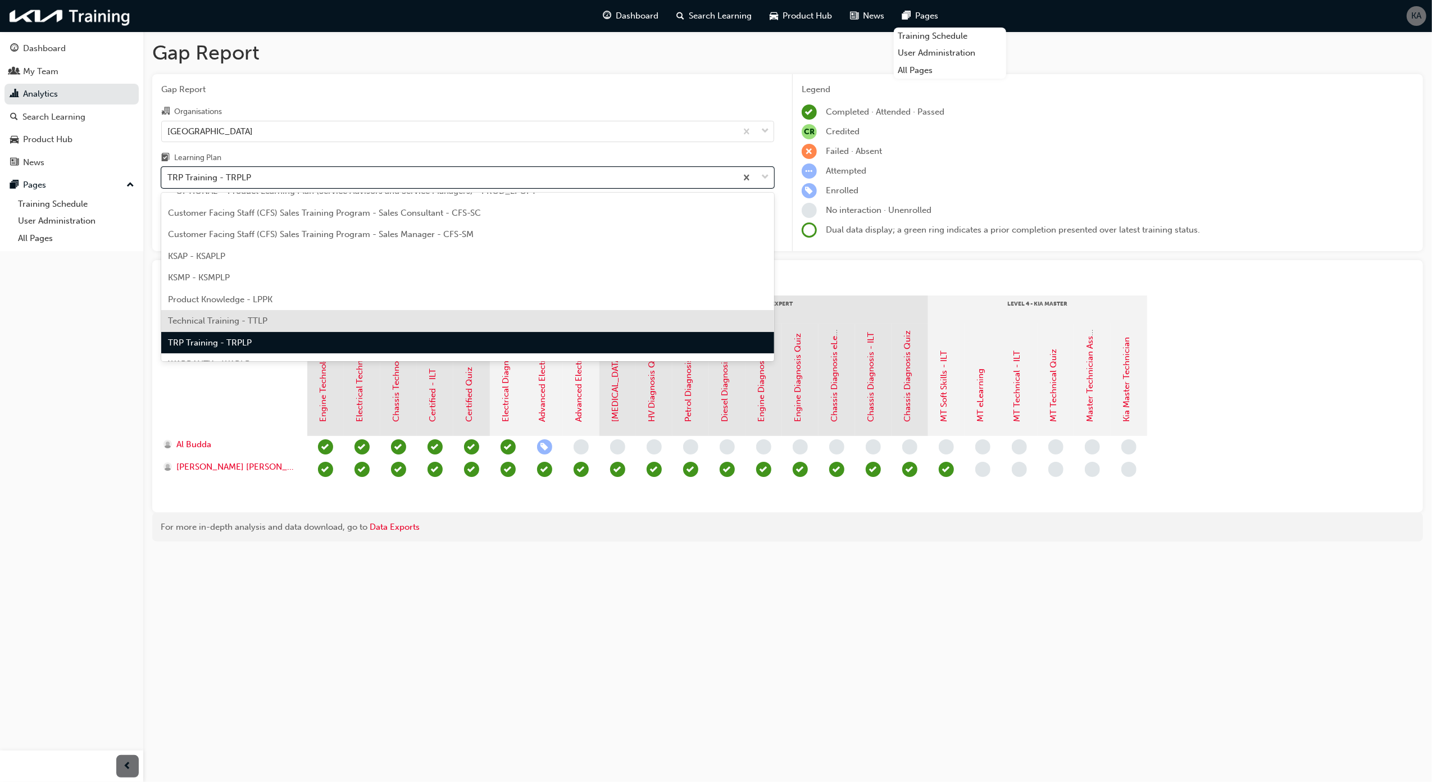
click at [421, 326] on div "Technical Training - TTLP" at bounding box center [467, 321] width 613 height 22
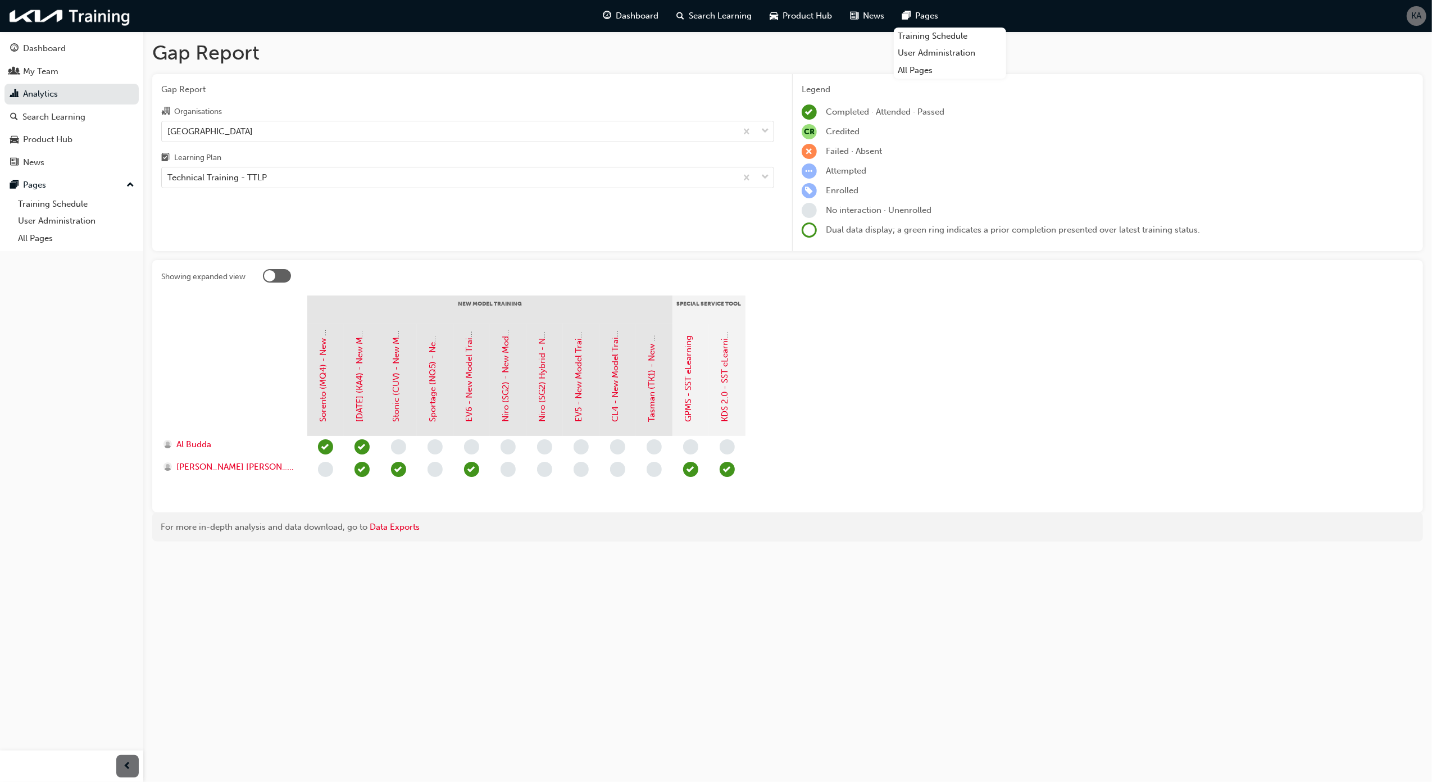
click at [565, 165] on div "Learning Plan" at bounding box center [467, 159] width 613 height 16
click at [169, 172] on input "Learning Plan Technical Training - TTLP" at bounding box center [167, 177] width 1 height 10
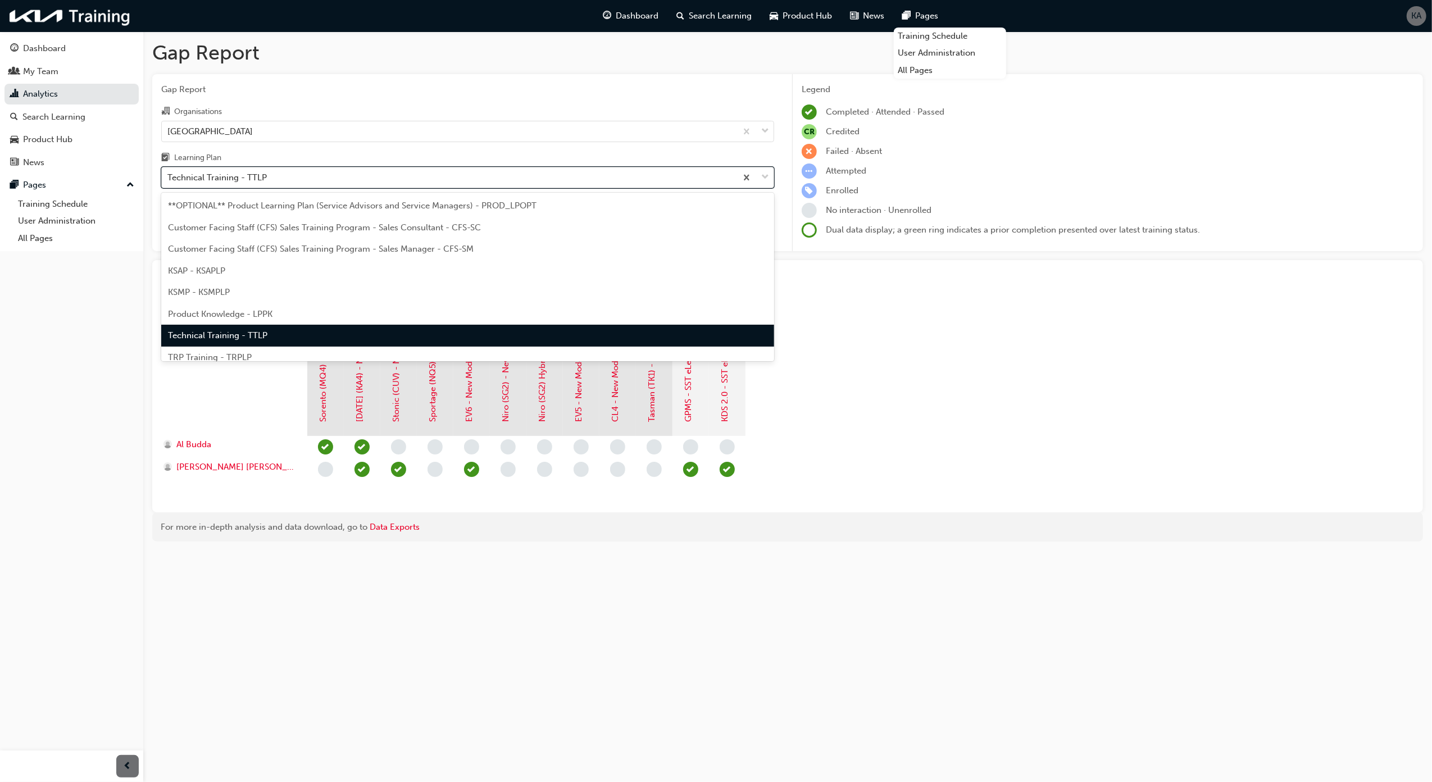
click at [558, 173] on div "Technical Training - TTLP" at bounding box center [449, 178] width 575 height 20
click at [169, 173] on input "Learning Plan option Technical Training - TTLP, selected. option Technical Trai…" at bounding box center [167, 177] width 1 height 10
click at [259, 356] on div "TRP Training - TRPLP" at bounding box center [467, 358] width 613 height 22
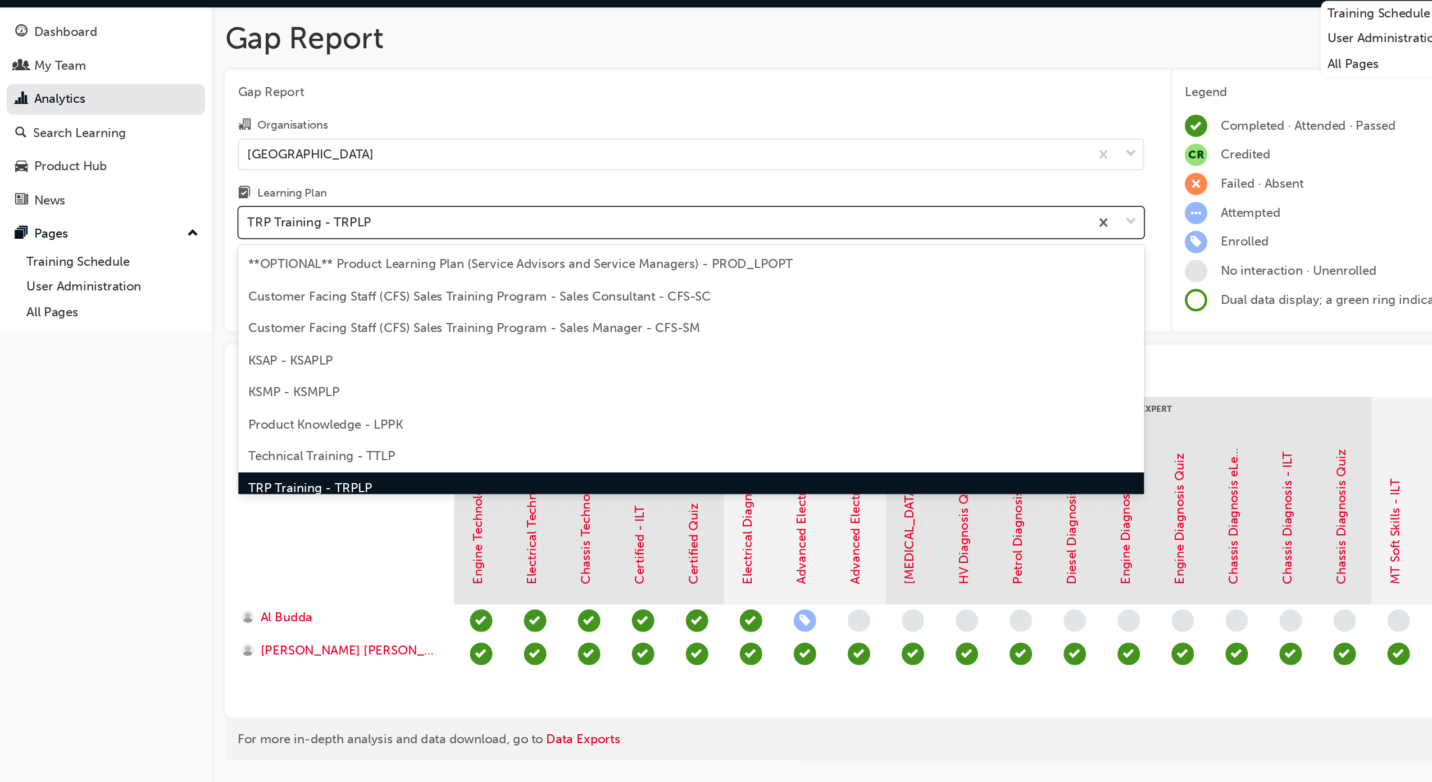
scroll to position [15, 0]
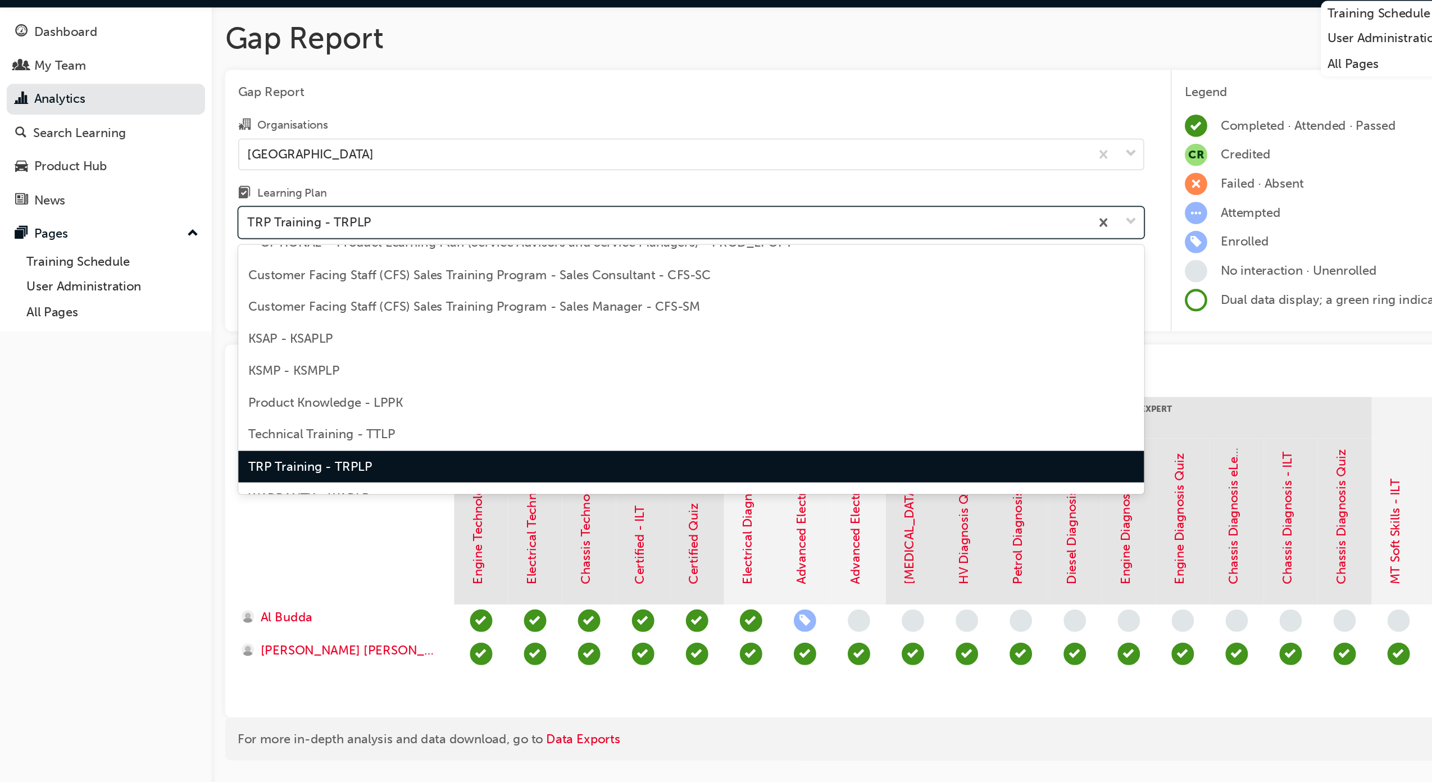
click at [290, 320] on div "Technical Training - TTLP" at bounding box center [467, 321] width 613 height 22
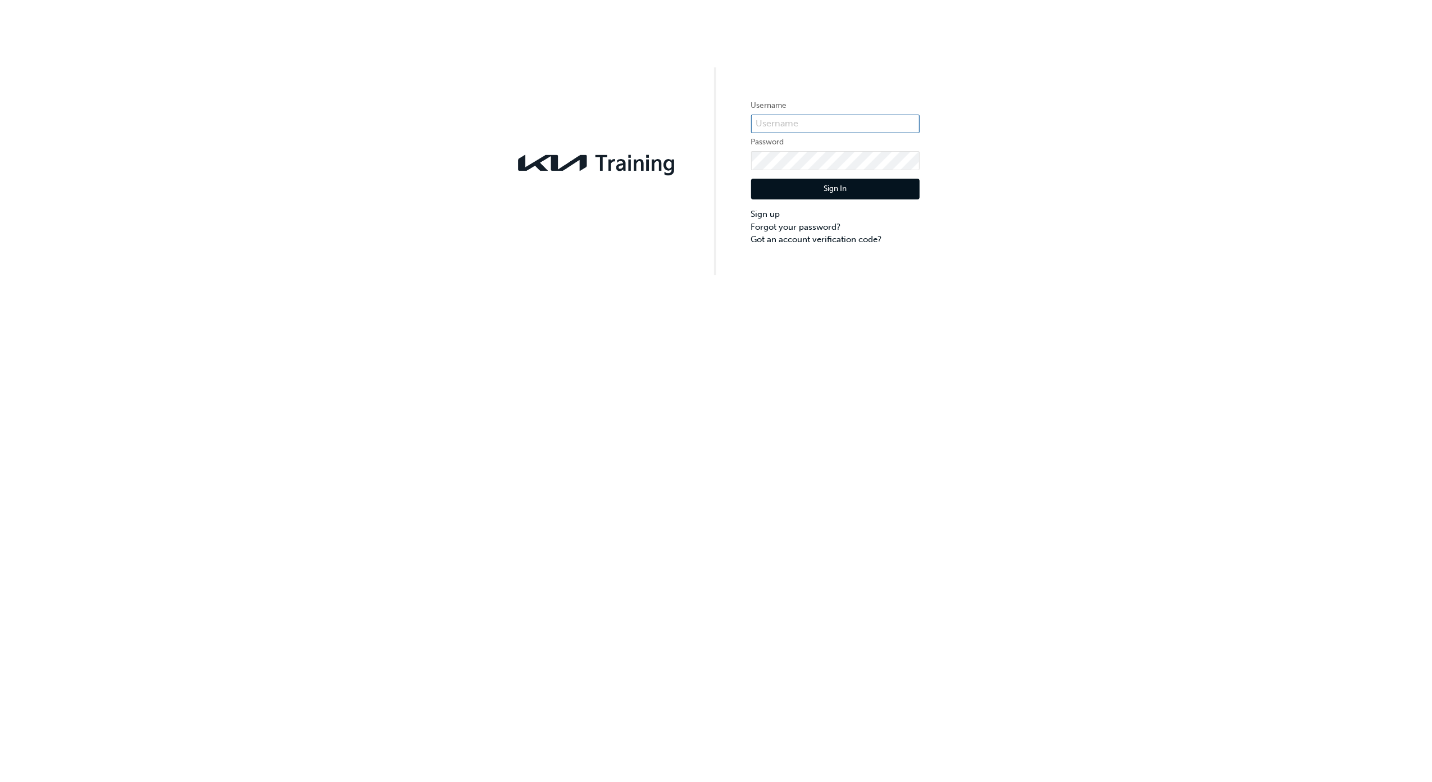
type input "KAUSW455"
click at [830, 186] on button "Sign In" at bounding box center [835, 189] width 169 height 21
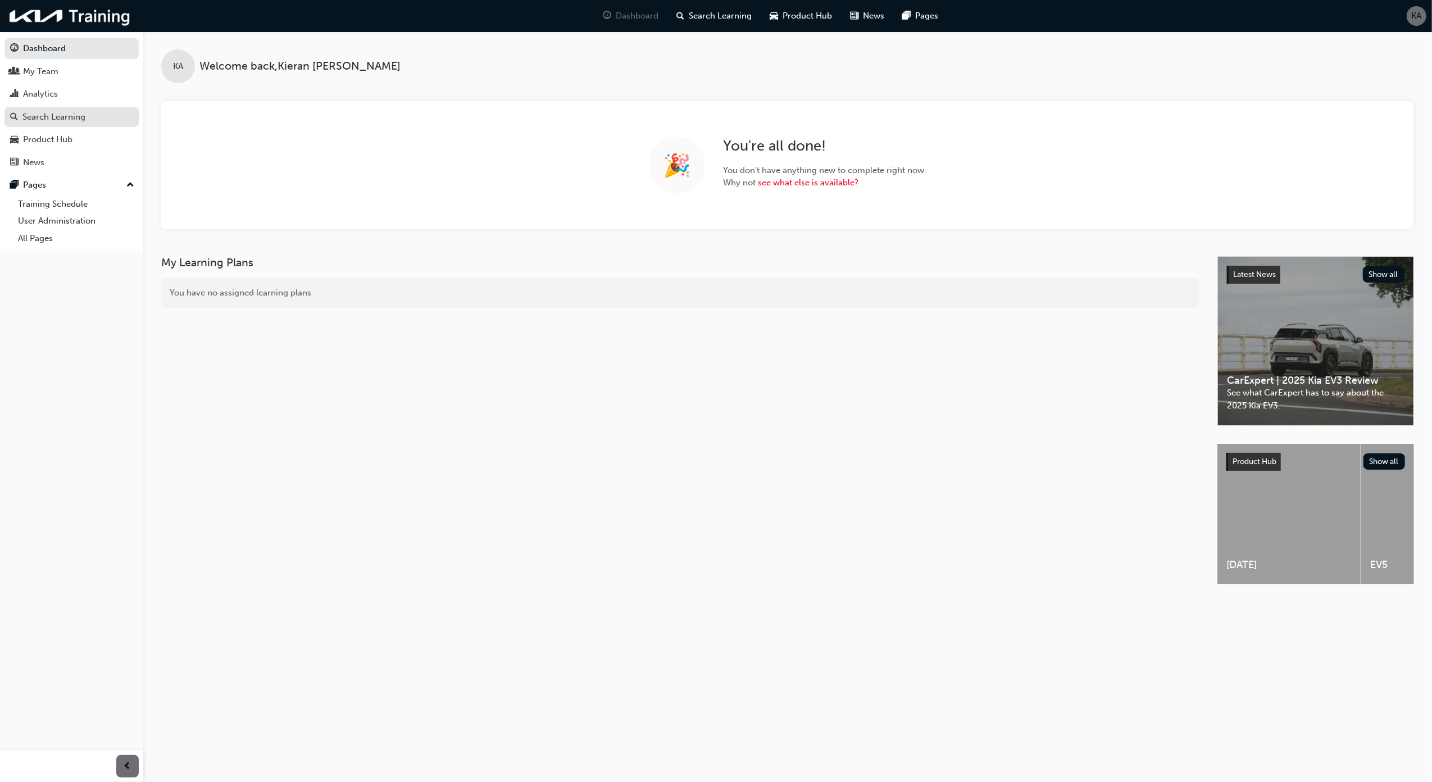
click at [81, 117] on div "Search Learning" at bounding box center [53, 117] width 63 height 13
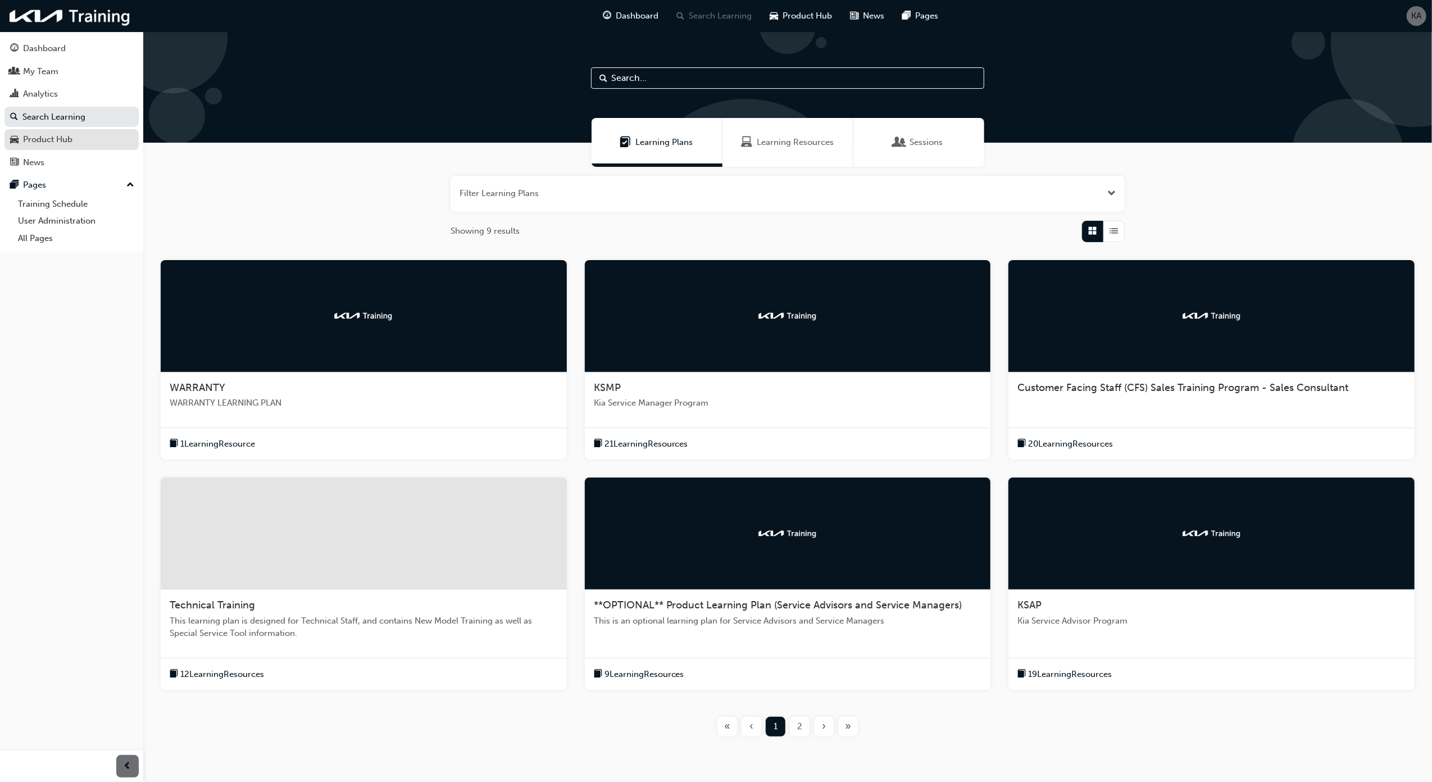
click at [34, 136] on div "Product Hub" at bounding box center [47, 139] width 49 height 13
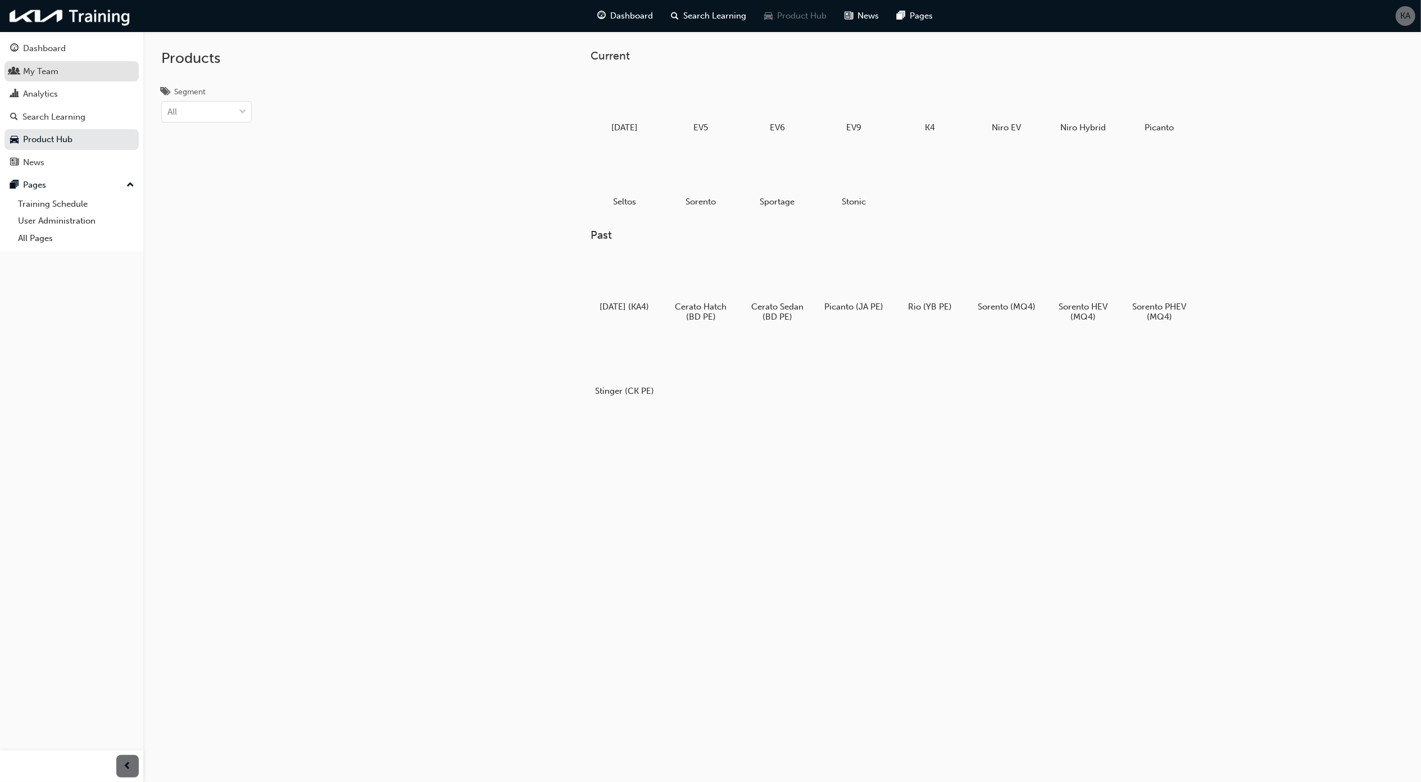
click at [49, 76] on div "My Team" at bounding box center [40, 71] width 35 height 13
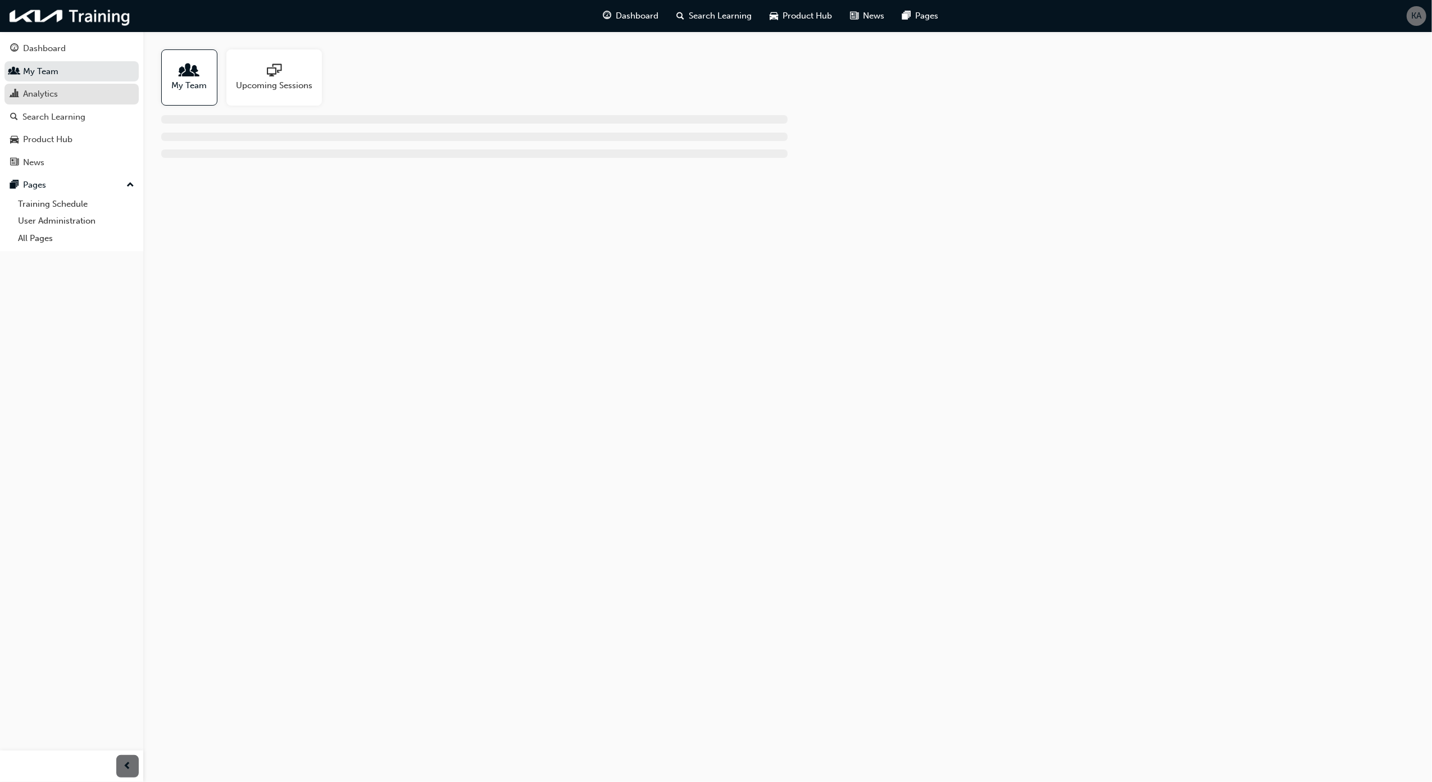
click at [75, 90] on div "Analytics" at bounding box center [71, 94] width 123 height 14
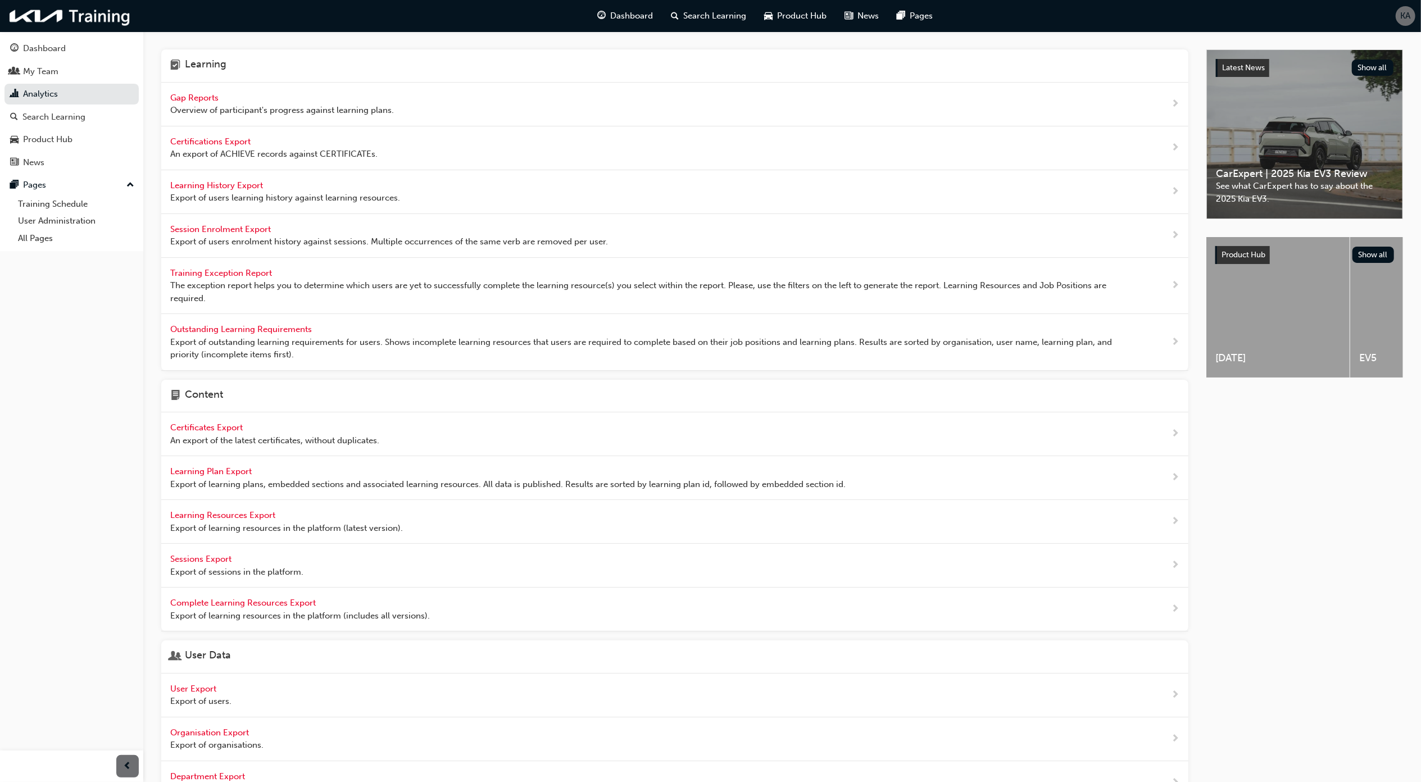
click at [218, 109] on span "Overview of participant's progress against learning plans." at bounding box center [282, 110] width 224 height 13
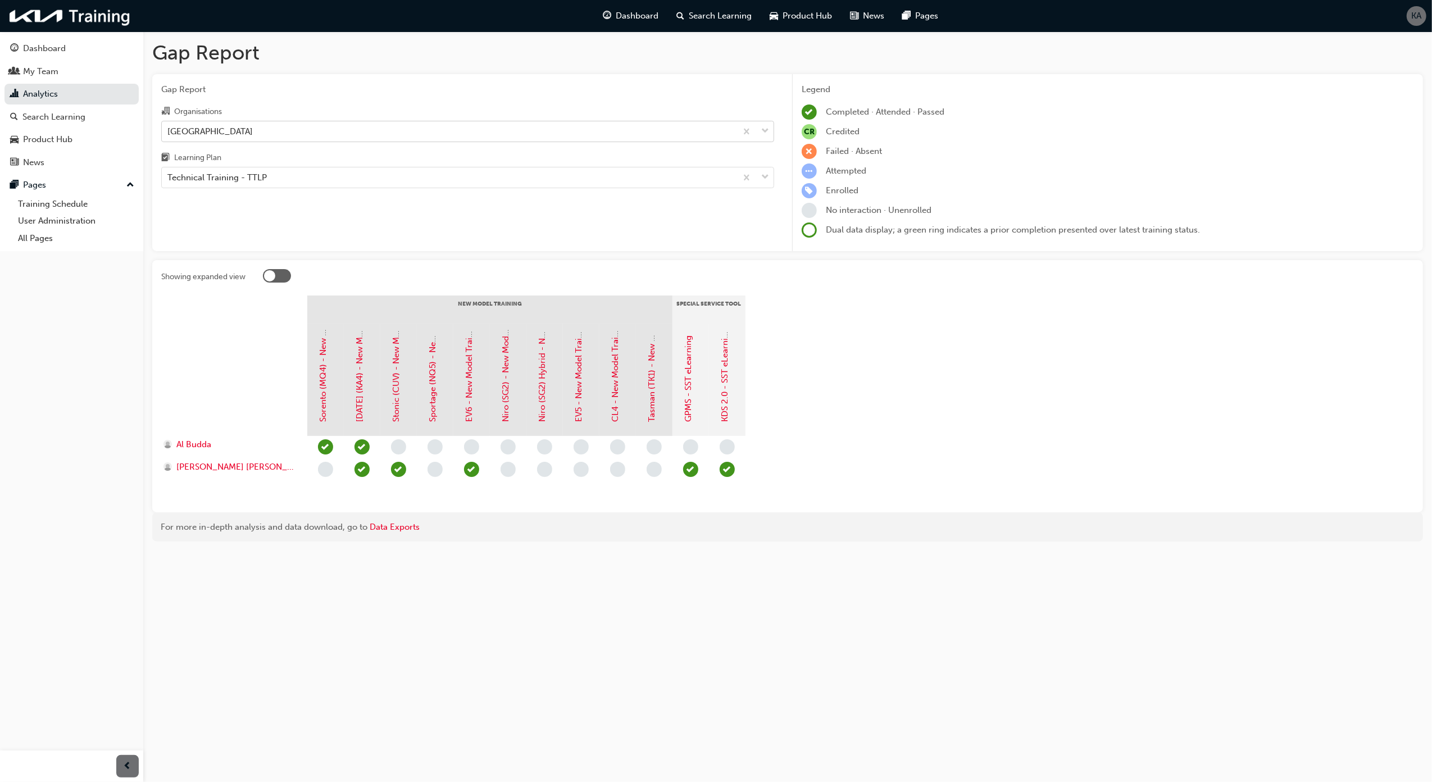
click at [367, 135] on div "[GEOGRAPHIC_DATA]" at bounding box center [449, 131] width 575 height 20
click at [169, 135] on input "Organisations Goulburn City Kia" at bounding box center [167, 131] width 1 height 10
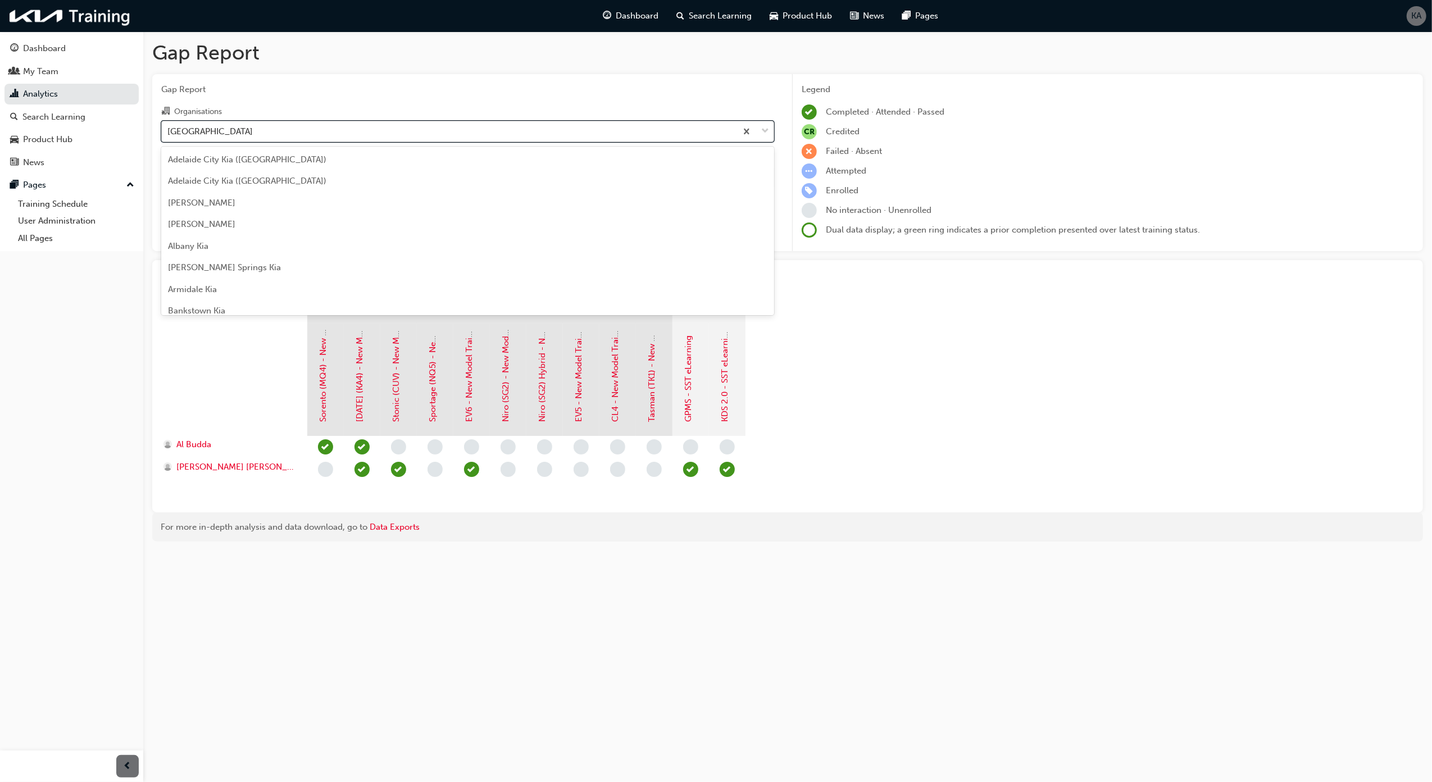
scroll to position [857, 0]
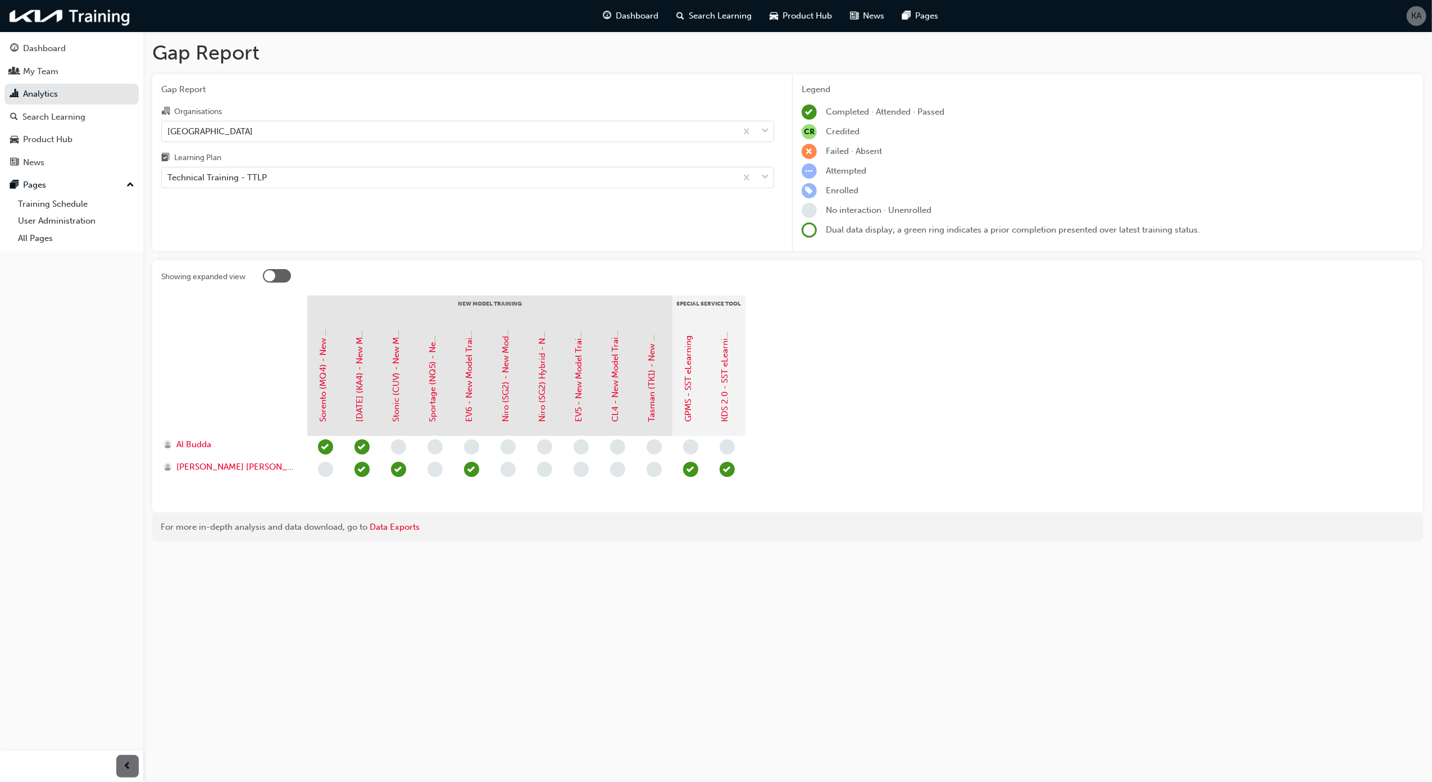
click at [243, 426] on div at bounding box center [234, 380] width 146 height 112
click at [213, 465] on span "[PERSON_NAME] [PERSON_NAME]" at bounding box center [236, 467] width 120 height 13
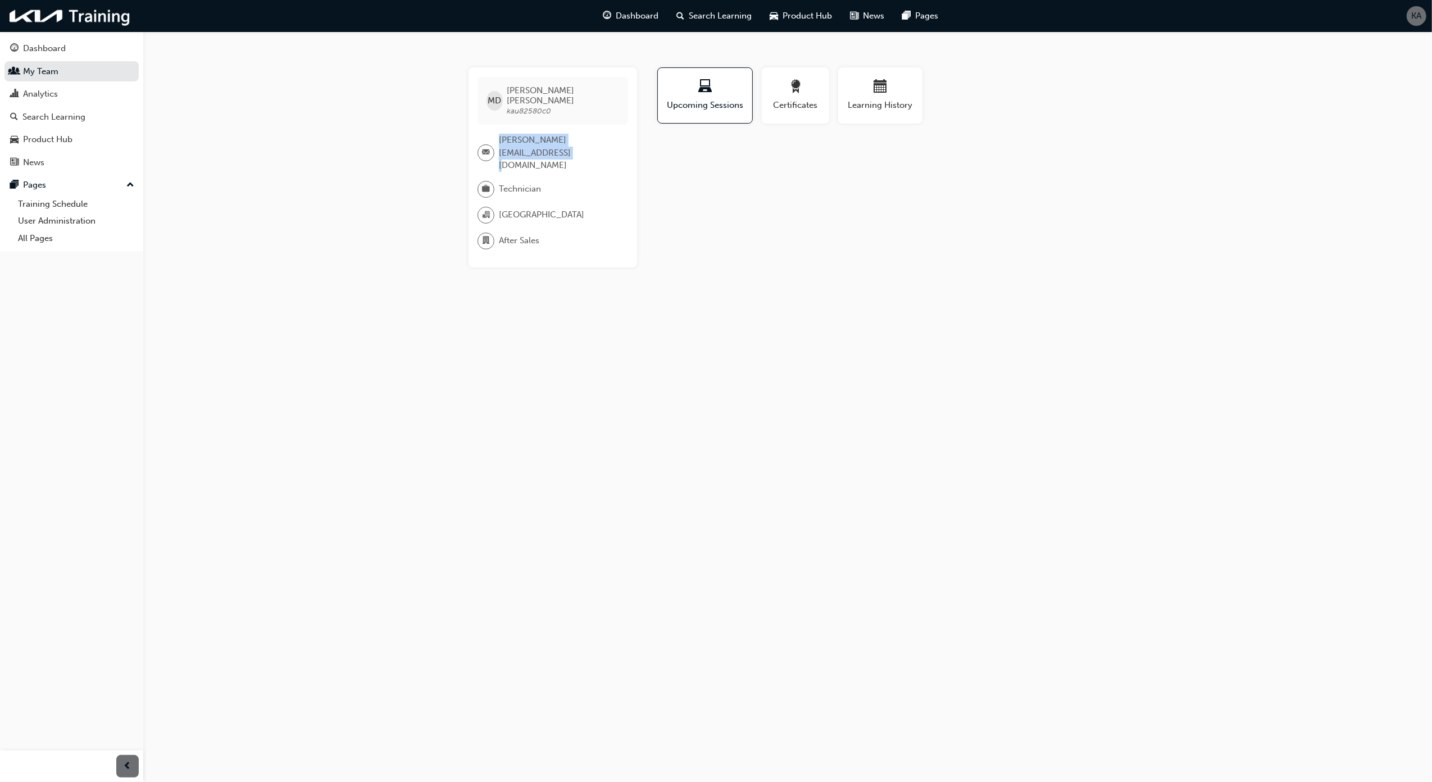
drag, startPoint x: 554, startPoint y: 143, endPoint x: 485, endPoint y: 133, distance: 69.2
click at [485, 134] on div "michael.delatorre11@yahoo.com" at bounding box center [548, 153] width 142 height 38
copy div "michael.delatorre11@yahoo.com"
click at [628, 560] on div "MD Michael Dela Torre kau82580c0 michael.delatorre11@yahoo.com Technician Goulb…" at bounding box center [716, 391] width 1432 height 782
drag, startPoint x: 562, startPoint y: 104, endPoint x: 509, endPoint y: 106, distance: 53.4
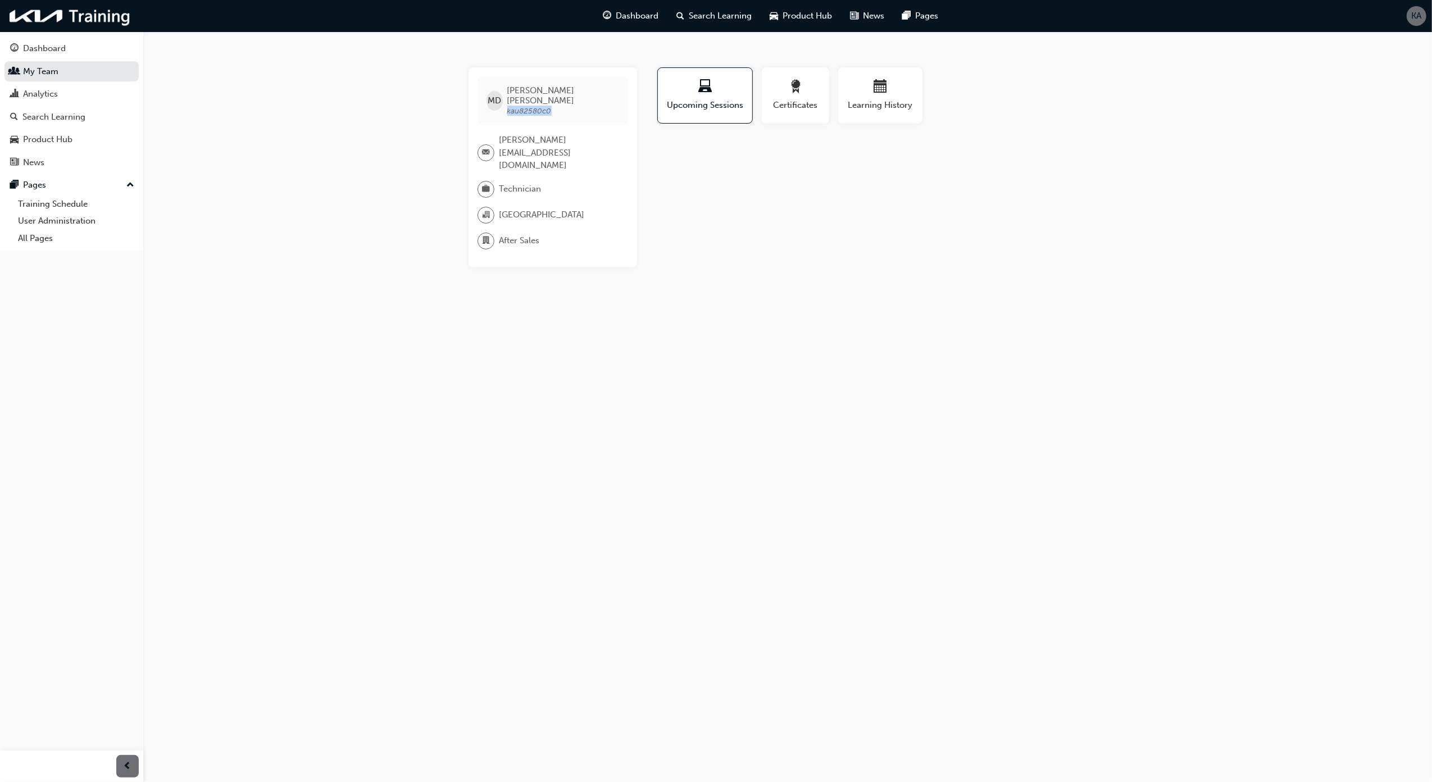
click at [509, 106] on div "MD Michael Dela Torre kau82580c0" at bounding box center [552, 100] width 151 height 48
copy span "kau82580c0"
